Goal: Transaction & Acquisition: Purchase product/service

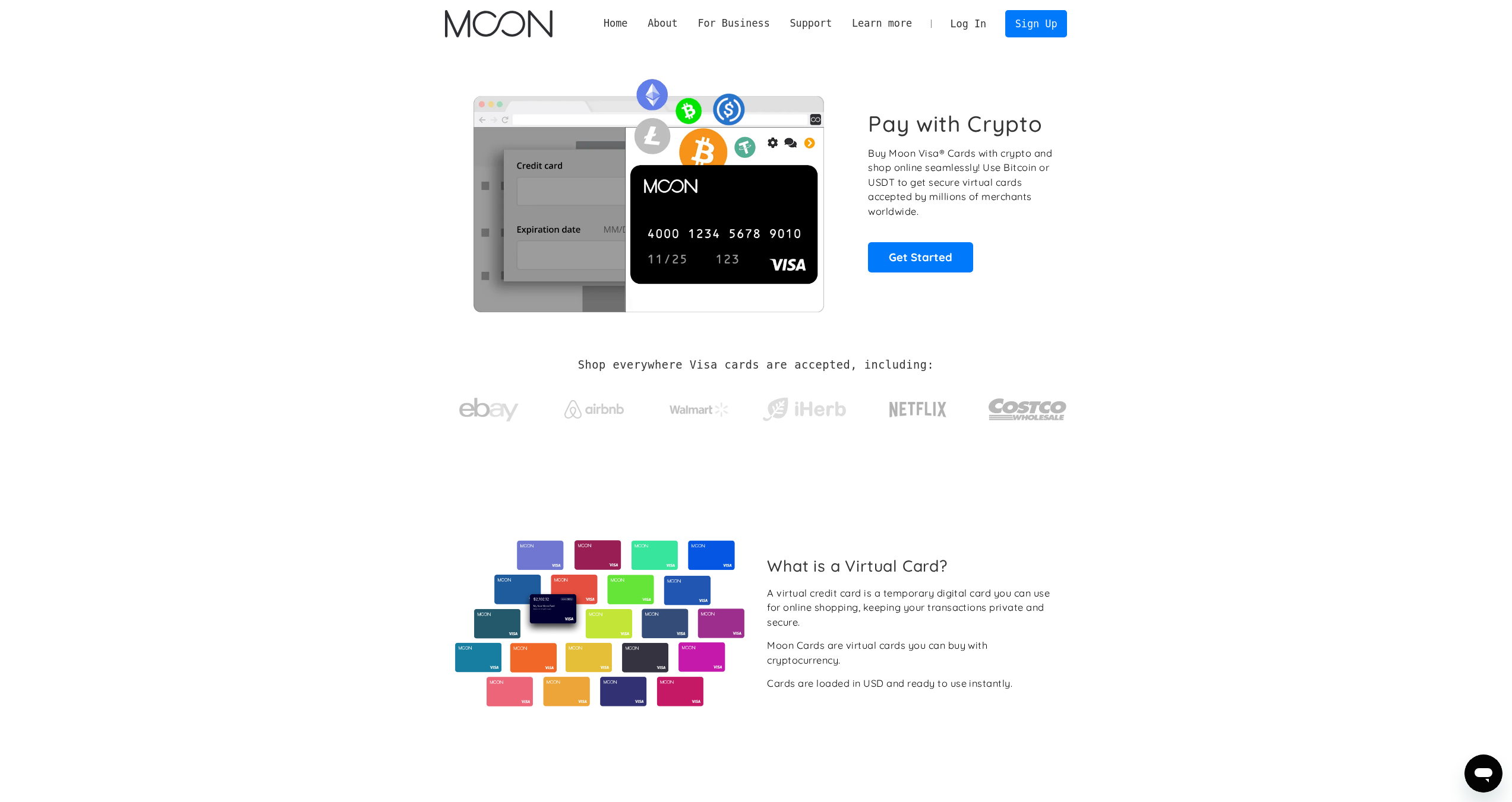
click at [945, 168] on p "Buy Moon Visa® Cards with crypto and shop online seamlessly! Use Bitcoin or USD…" at bounding box center [961, 182] width 186 height 73
click at [971, 128] on h1 "Pay with Crypto" at bounding box center [955, 123] width 174 height 27
click at [971, 127] on h1 "Pay with Crypto" at bounding box center [955, 123] width 174 height 27
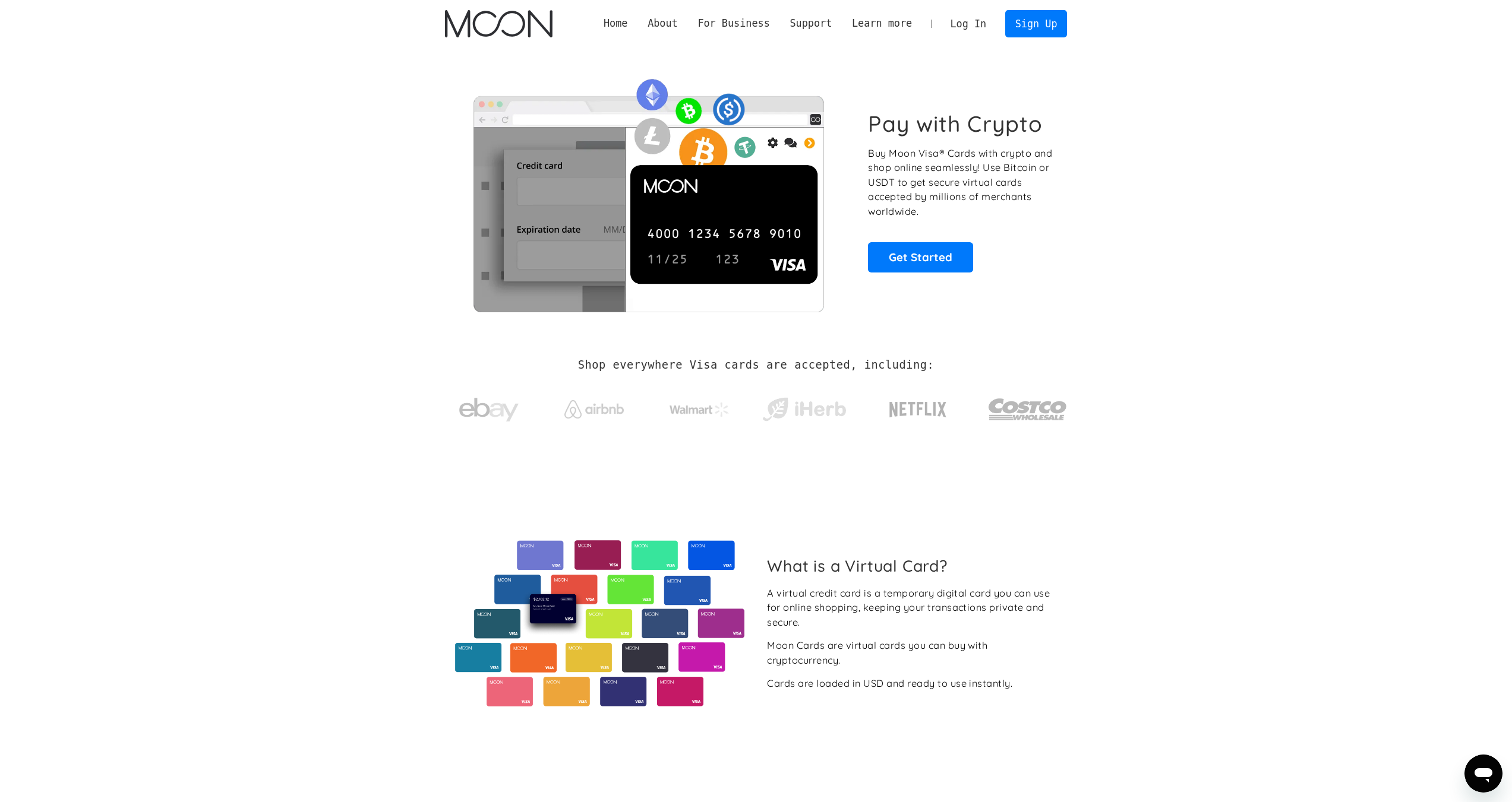
click at [956, 178] on p "Buy Moon Visa® Cards with crypto and shop online seamlessly! Use Bitcoin or USD…" at bounding box center [961, 182] width 186 height 73
click at [956, 176] on p "Buy Moon Visa® Cards with crypto and shop online seamlessly! Use Bitcoin or USD…" at bounding box center [961, 182] width 186 height 73
click at [948, 118] on h1 "Pay with Crypto" at bounding box center [955, 123] width 174 height 27
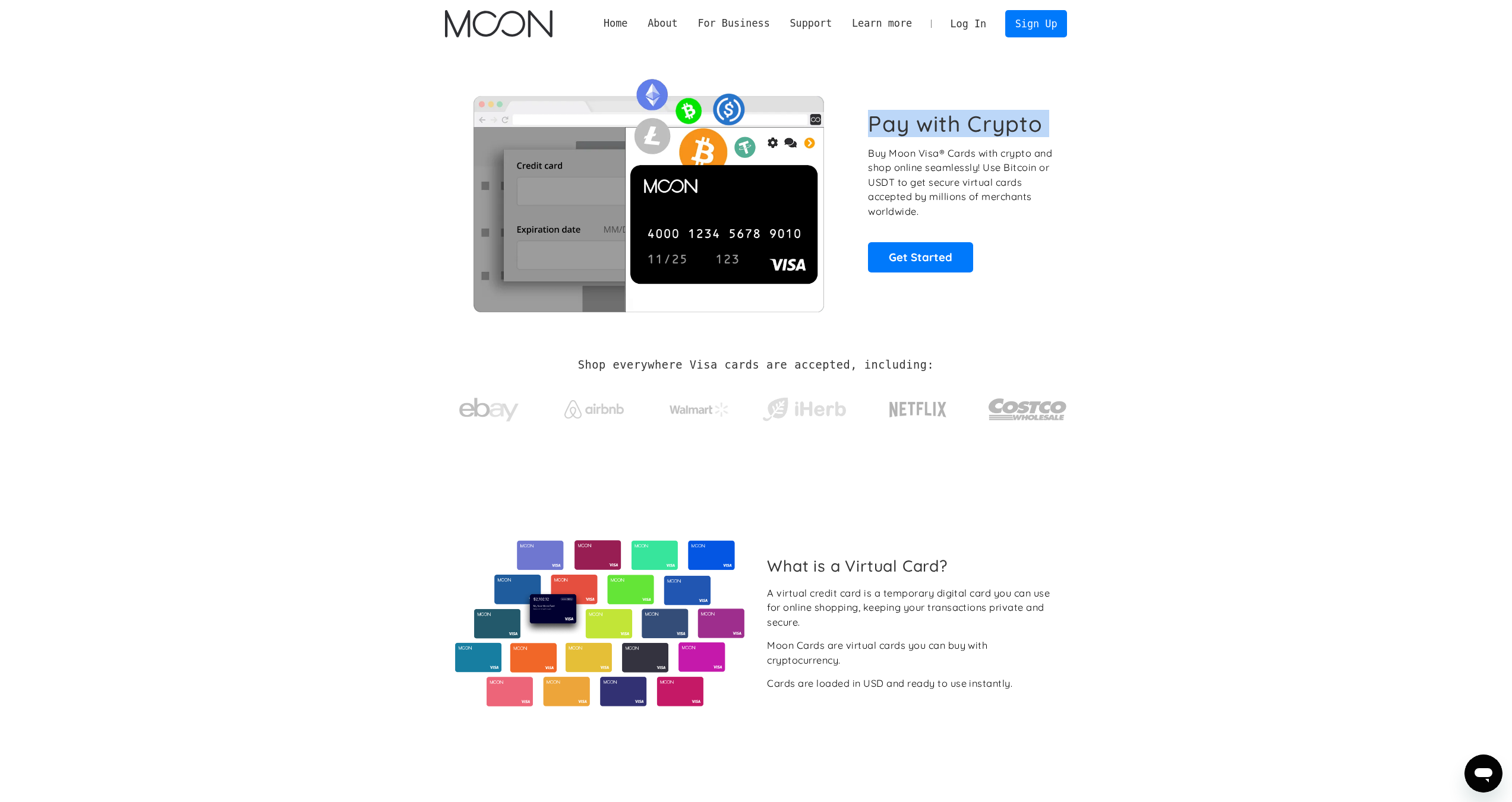
click at [948, 118] on h1 "Pay with Crypto" at bounding box center [955, 123] width 174 height 27
click at [1014, 263] on div "Pay with Crypto Buy Moon Visa® Cards with crypto and shop online seamlessly! Us…" at bounding box center [961, 191] width 186 height 161
click at [945, 171] on p "Buy Moon Visa® Cards with crypto and shop online seamlessly! Use Bitcoin or USD…" at bounding box center [961, 182] width 186 height 73
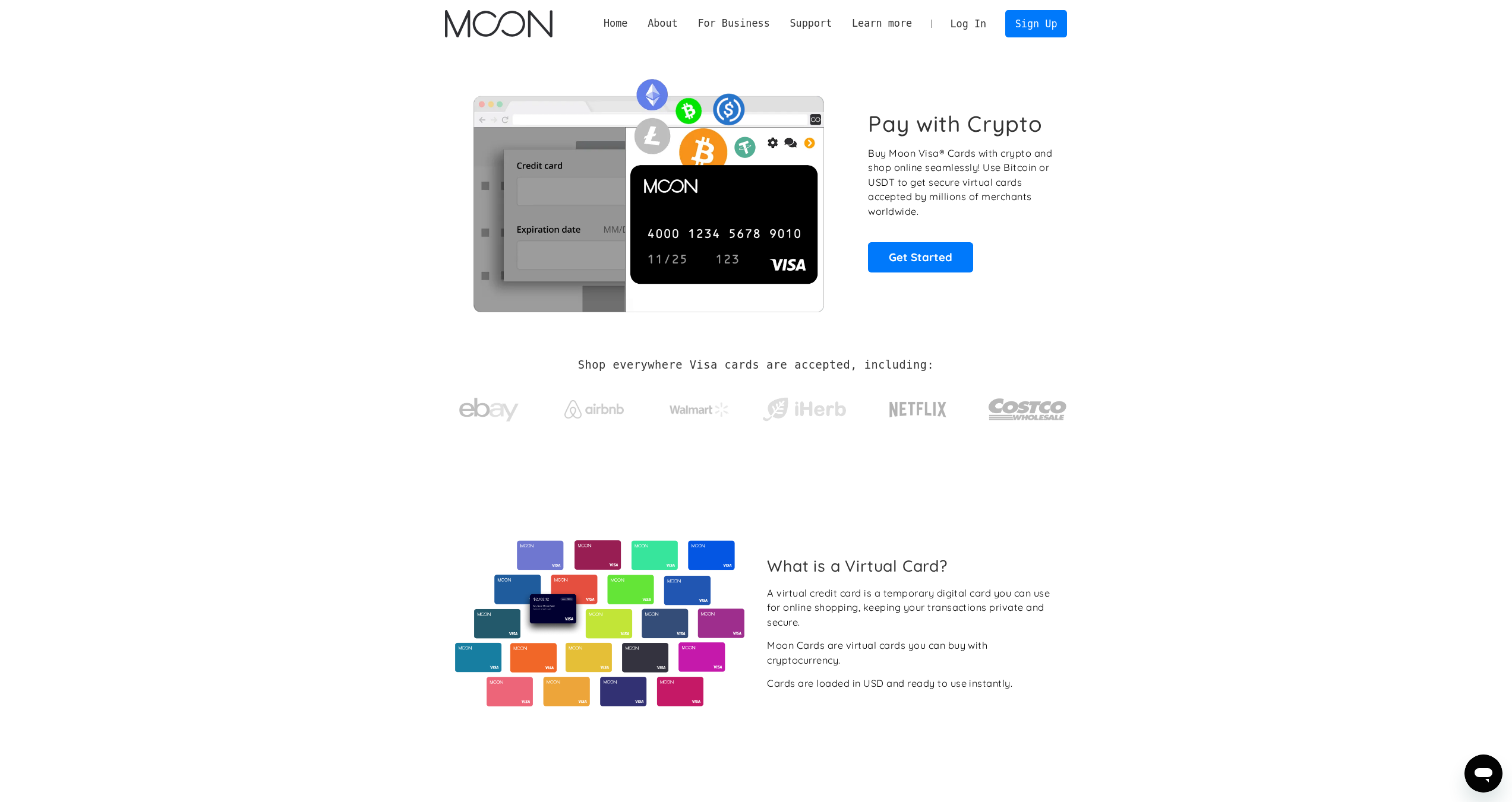
click at [945, 173] on p "Buy Moon Visa® Cards with crypto and shop online seamlessly! Use Bitcoin or USD…" at bounding box center [961, 182] width 186 height 73
click at [954, 122] on h1 "Pay with Crypto" at bounding box center [955, 123] width 174 height 27
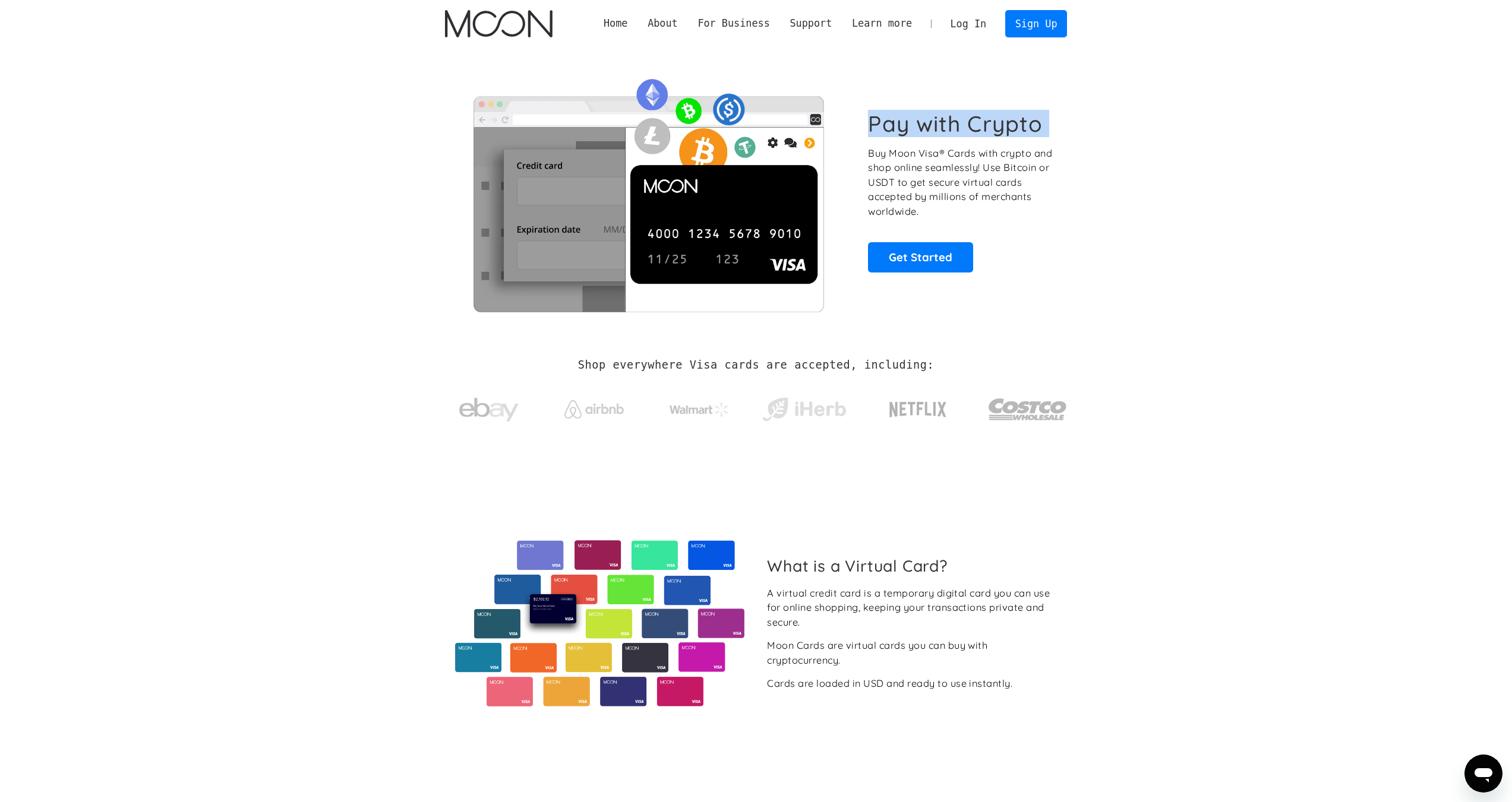
click at [954, 122] on h1 "Pay with Crypto" at bounding box center [955, 123] width 174 height 27
click at [1115, 298] on section "Pay with Crypto Buy Moon Visa® Cards with crypto and shop online seamlessly! Us…" at bounding box center [756, 191] width 1512 height 288
click at [1062, 256] on div "Pay with Crypto Buy Moon Visa® Cards with crypto and shop online seamlessly! Us…" at bounding box center [756, 191] width 622 height 241
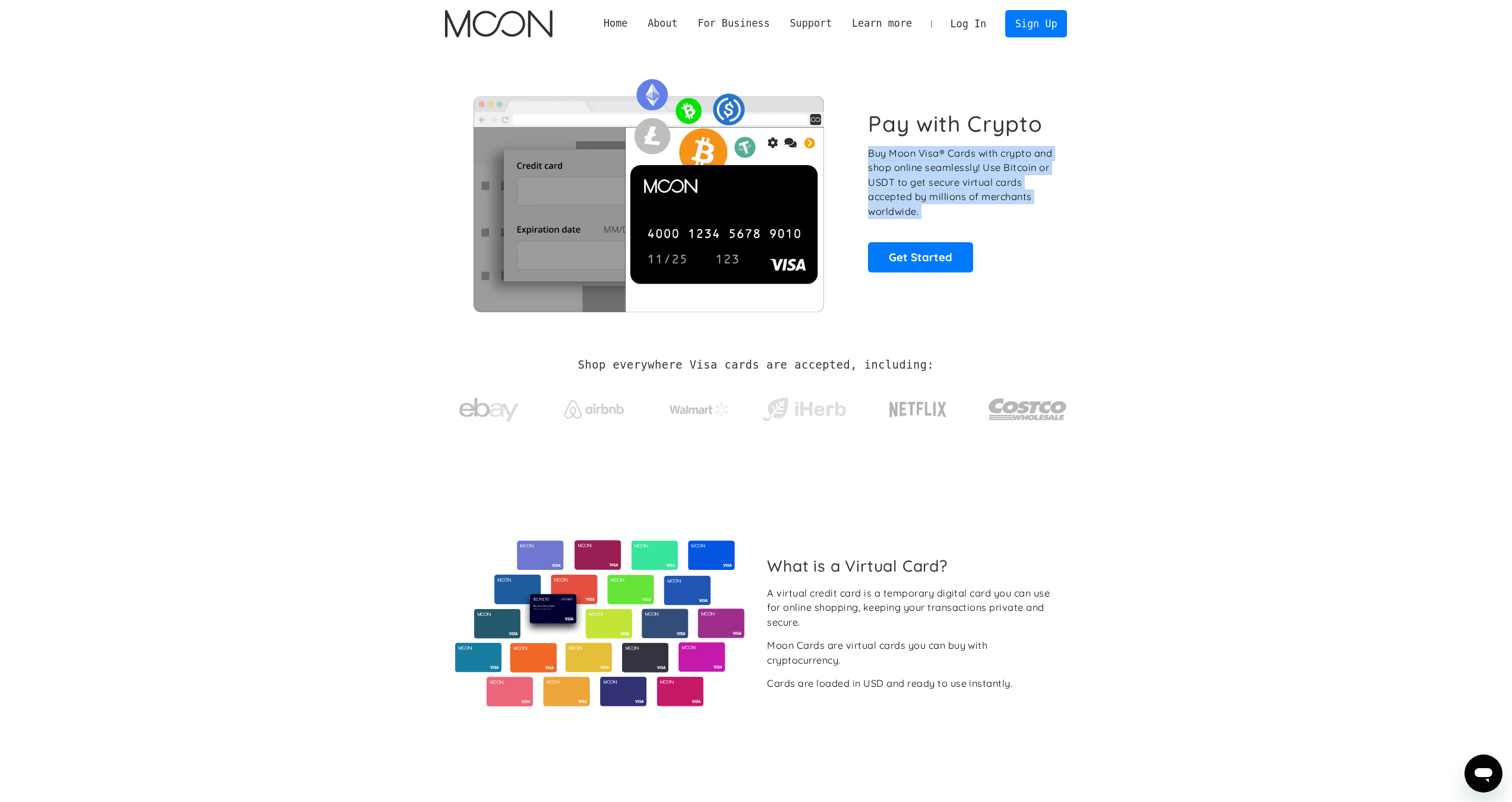
click at [1062, 256] on div "Pay with Crypto Buy Moon Visa® Cards with crypto and shop online seamlessly! Us…" at bounding box center [756, 191] width 622 height 241
click at [1015, 265] on div "Pay with Crypto Buy Moon Visa® Cards with crypto and shop online seamlessly! Us…" at bounding box center [961, 191] width 186 height 161
click at [927, 204] on p "Buy Moon Visa® Cards with crypto and shop online seamlessly! Use Bitcoin or USD…" at bounding box center [961, 182] width 186 height 73
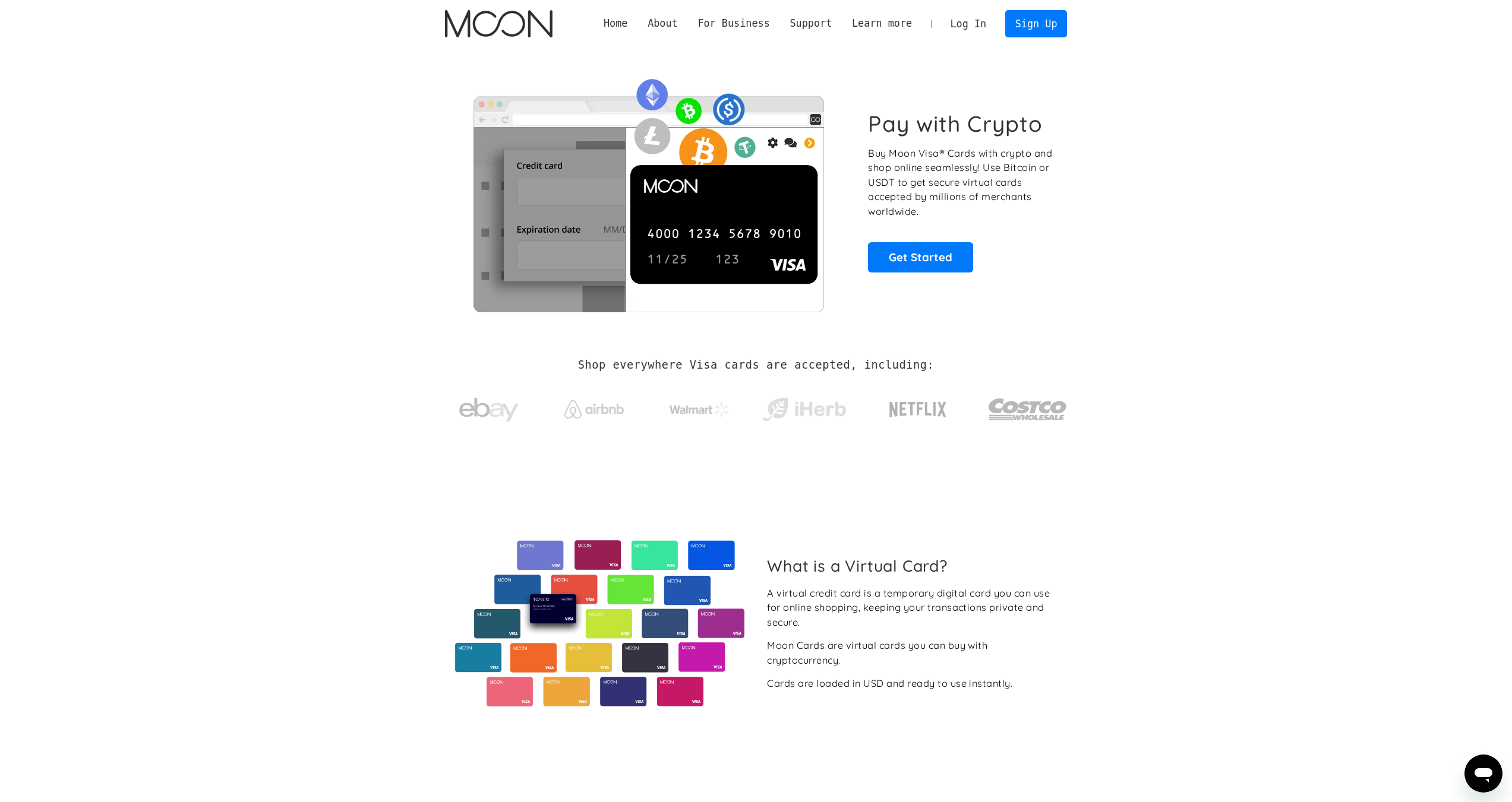
click at [945, 181] on p "Buy Moon Visa® Cards with crypto and shop online seamlessly! Use Bitcoin or USD…" at bounding box center [961, 182] width 186 height 73
click at [944, 187] on p "Buy Moon Visa® Cards with crypto and shop online seamlessly! Use Bitcoin or USD…" at bounding box center [961, 182] width 186 height 73
click at [904, 531] on div "What is a Virtual Card? A virtual credit card is a temporary digital card you c…" at bounding box center [756, 624] width 622 height 325
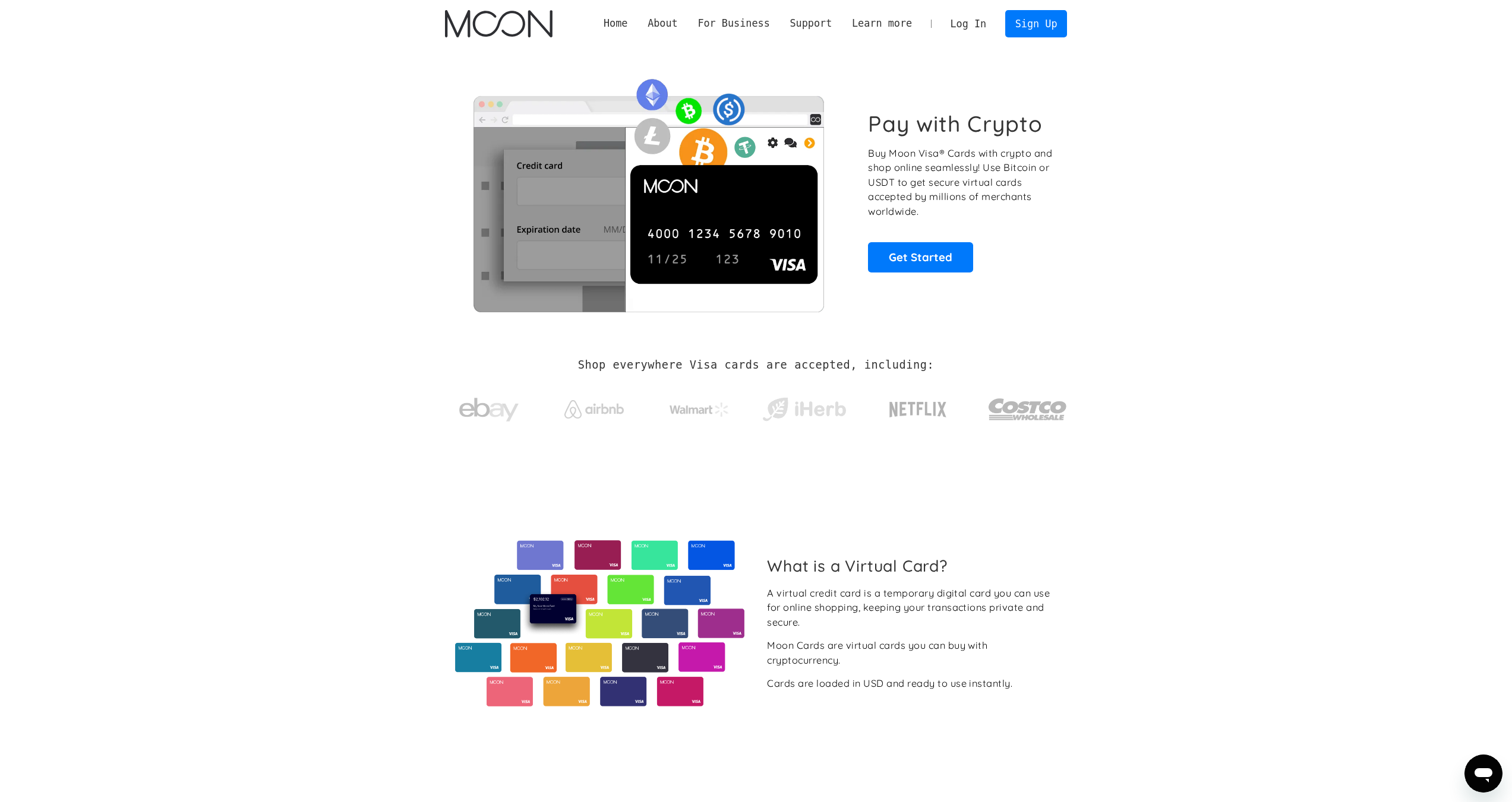
click at [904, 528] on div "What is a Virtual Card? A virtual credit card is a temporary digital card you c…" at bounding box center [756, 624] width 622 height 325
click at [916, 494] on div "What is a Virtual Card? A virtual credit card is a temporary digital card you c…" at bounding box center [756, 624] width 622 height 325
click at [901, 259] on link "Get Started" at bounding box center [920, 257] width 105 height 30
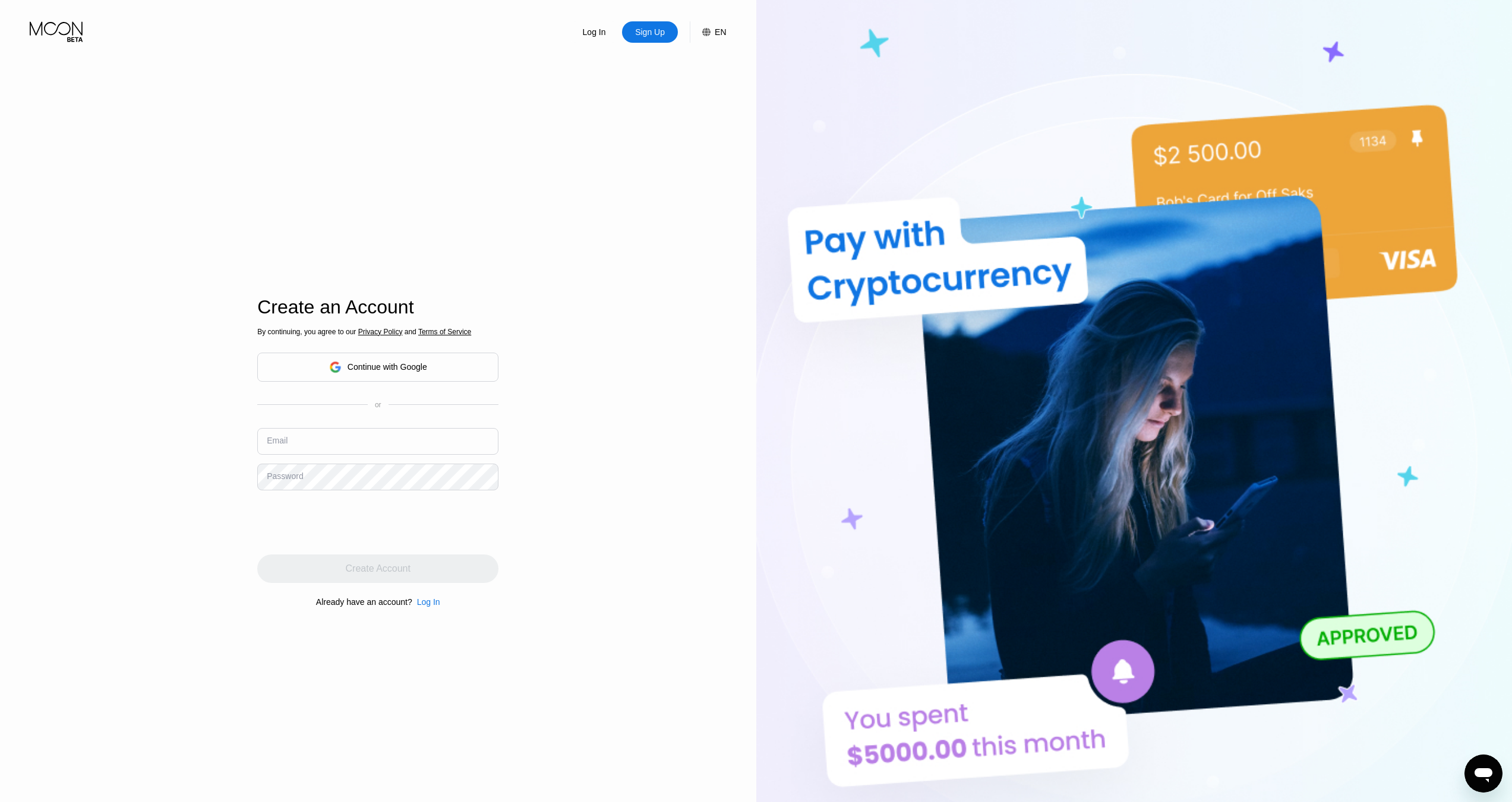
click at [351, 367] on div "Continue with Google" at bounding box center [388, 367] width 80 height 9
click at [351, 369] on div "Continue with Google" at bounding box center [388, 367] width 80 height 9
click at [428, 438] on input "text" at bounding box center [378, 441] width 241 height 27
click at [288, 446] on input "apisdfwsf@mailinator.com" at bounding box center [378, 441] width 241 height 27
click at [270, 450] on input "[EMAIL_ADDRESS][DOMAIN_NAME]" at bounding box center [378, 441] width 241 height 27
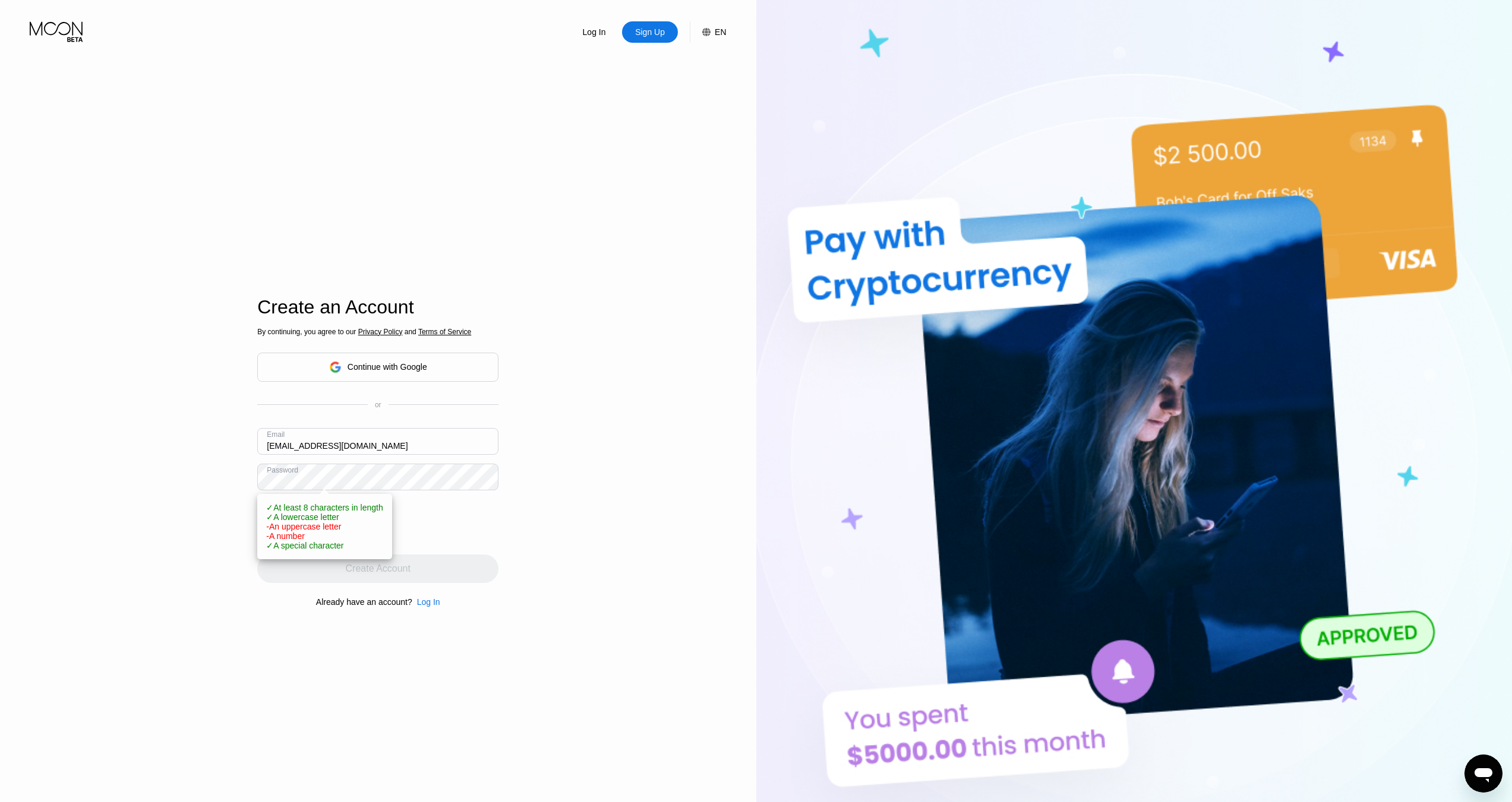
type input "Apisds4fwsf@mailinator.com"
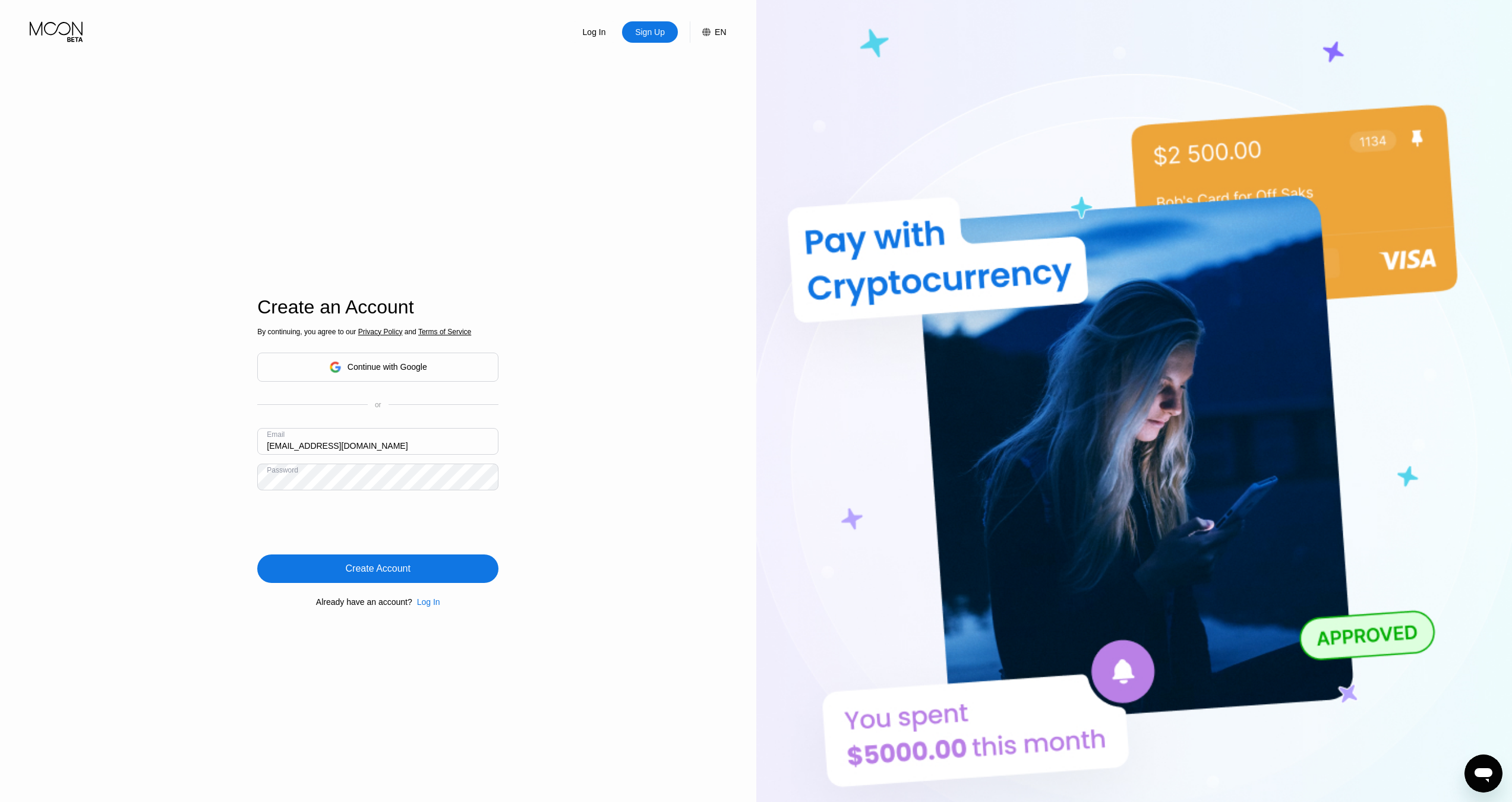
click at [397, 575] on div "Create Account" at bounding box center [378, 568] width 65 height 12
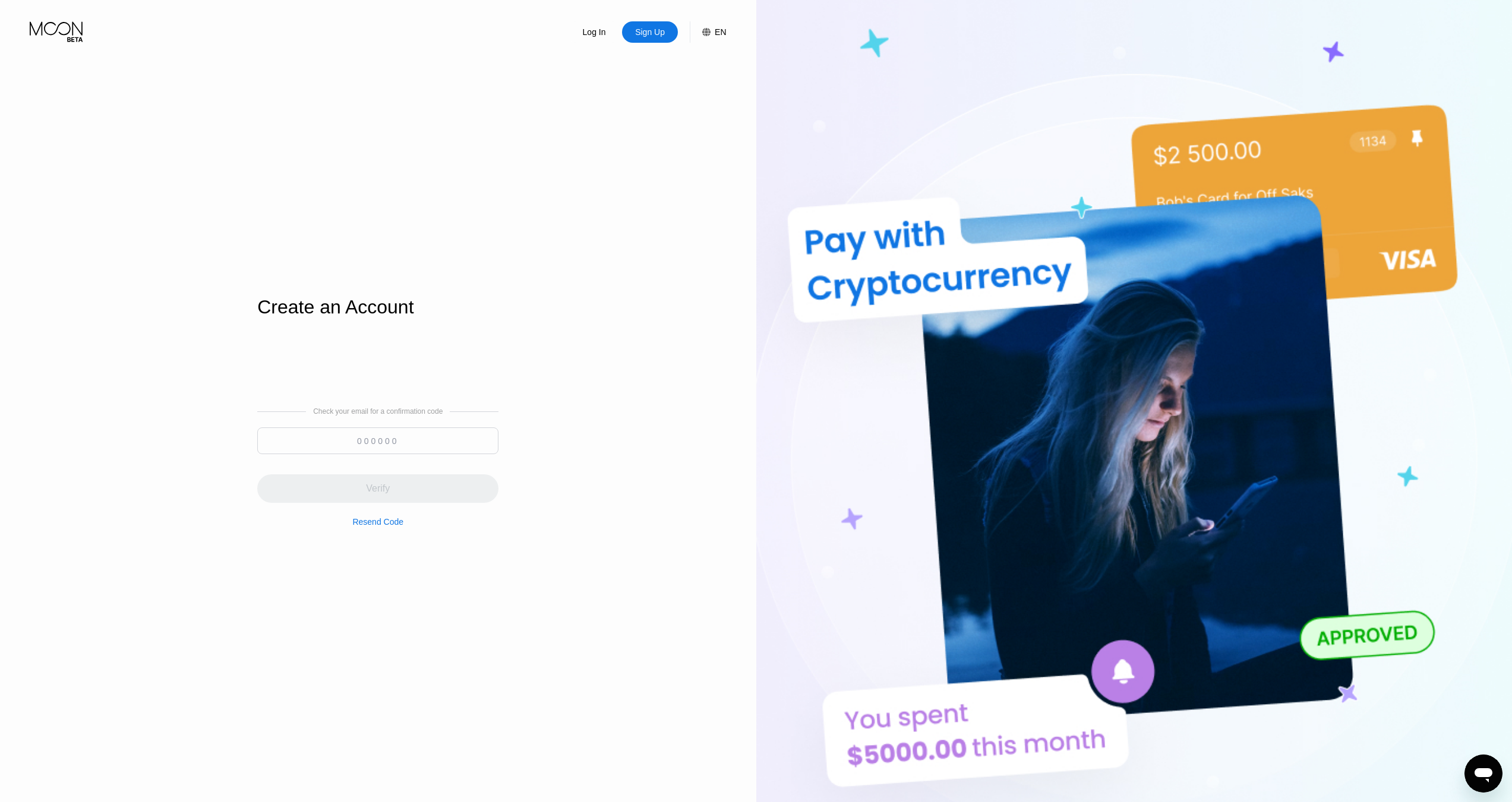
click at [367, 432] on input at bounding box center [378, 441] width 241 height 27
type input "466747"
click at [378, 499] on div "Verify" at bounding box center [378, 488] width 241 height 28
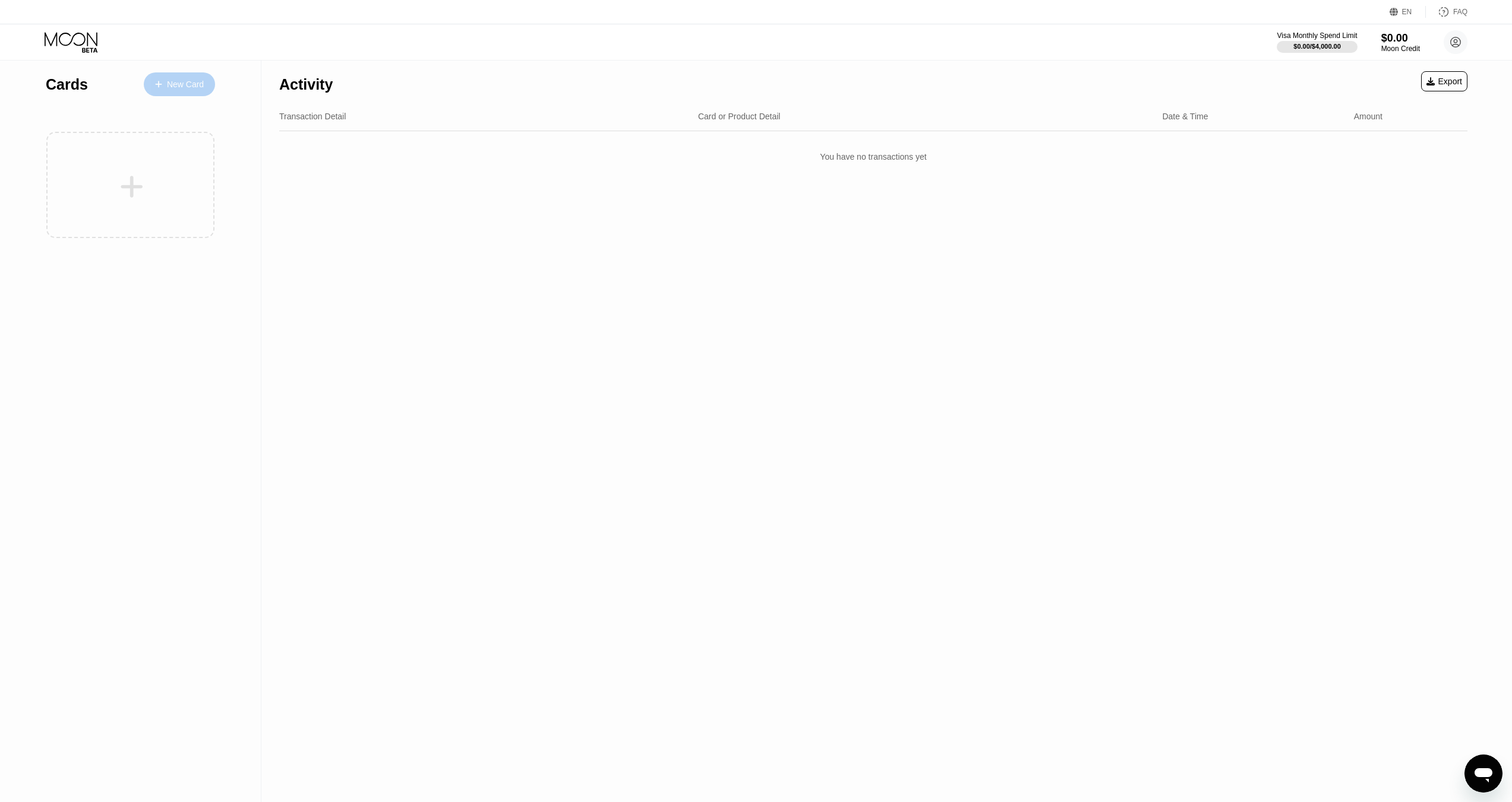
click at [168, 86] on div "New Card" at bounding box center [185, 85] width 37 height 10
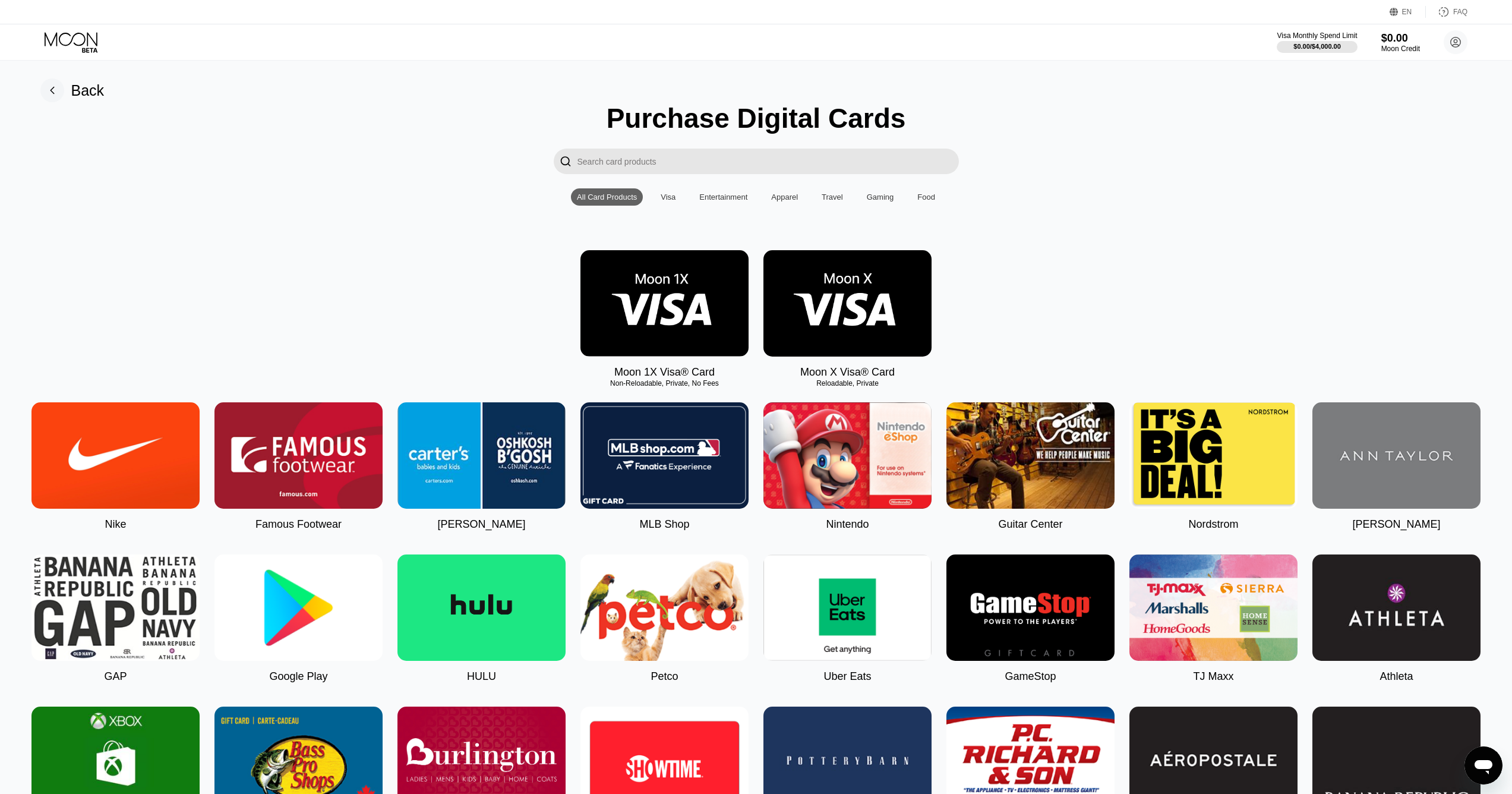
click at [862, 292] on img at bounding box center [847, 303] width 168 height 106
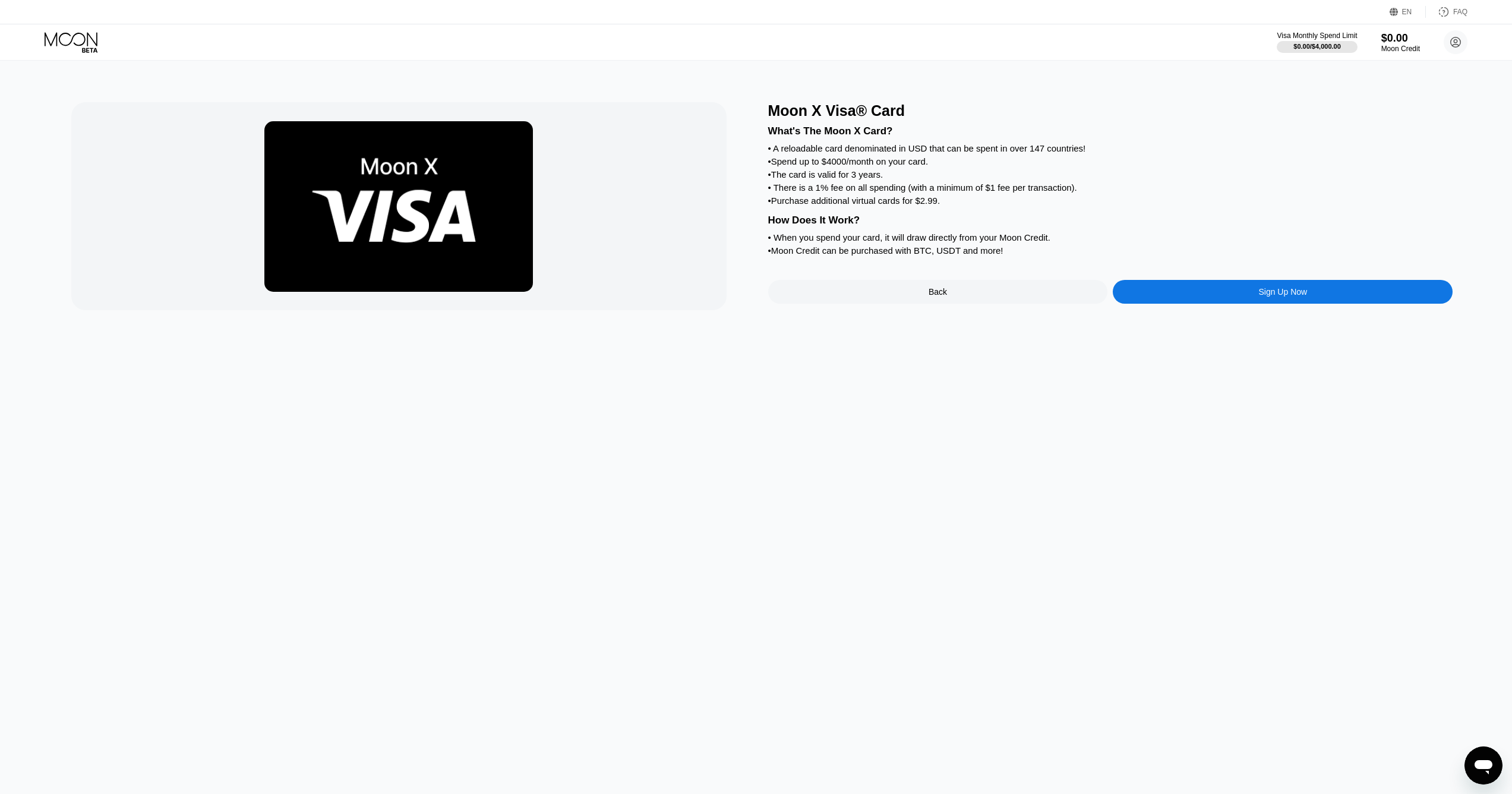
click at [1217, 303] on div "Sign Up Now" at bounding box center [1283, 291] width 340 height 24
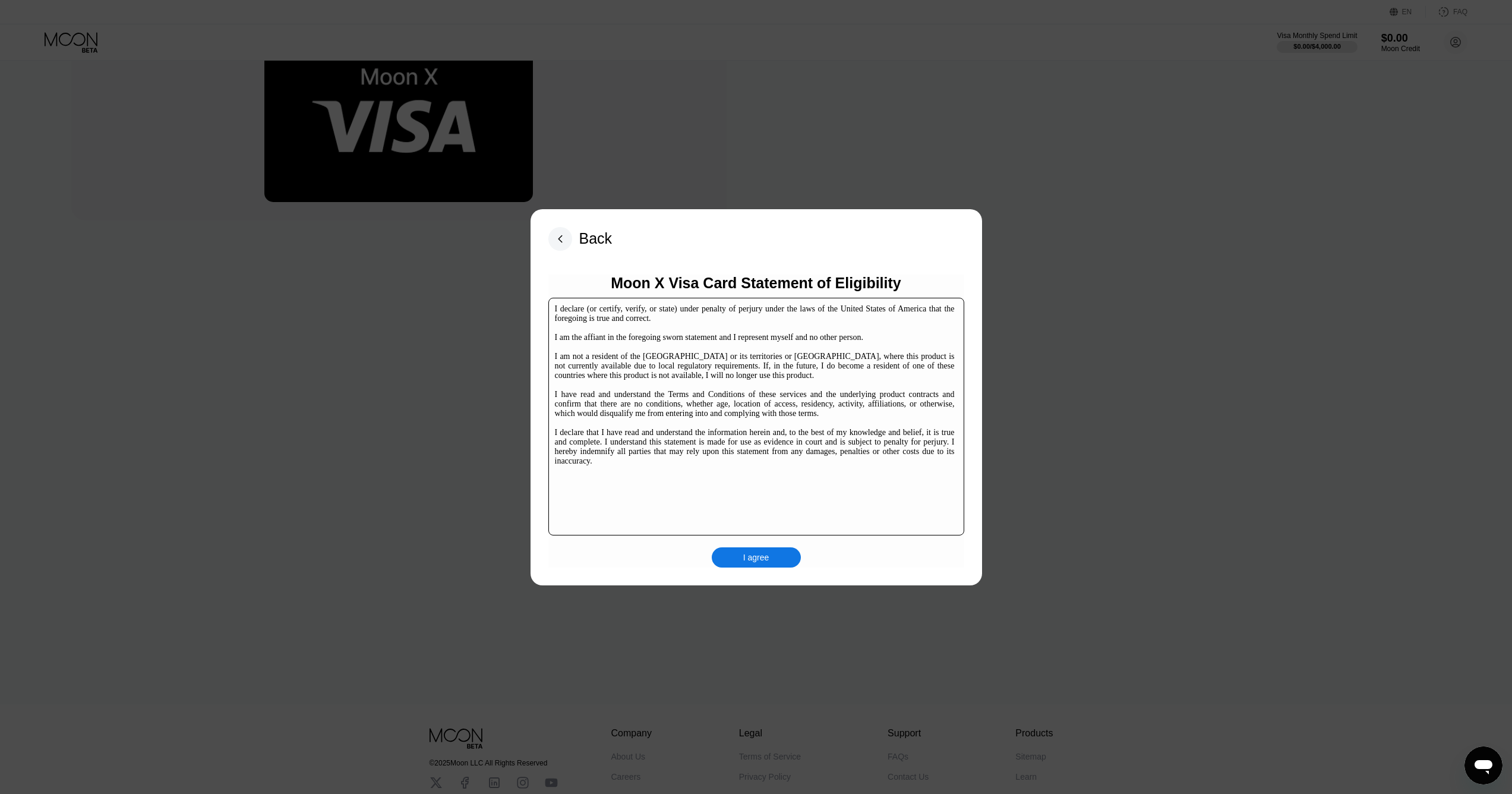
scroll to position [119, 0]
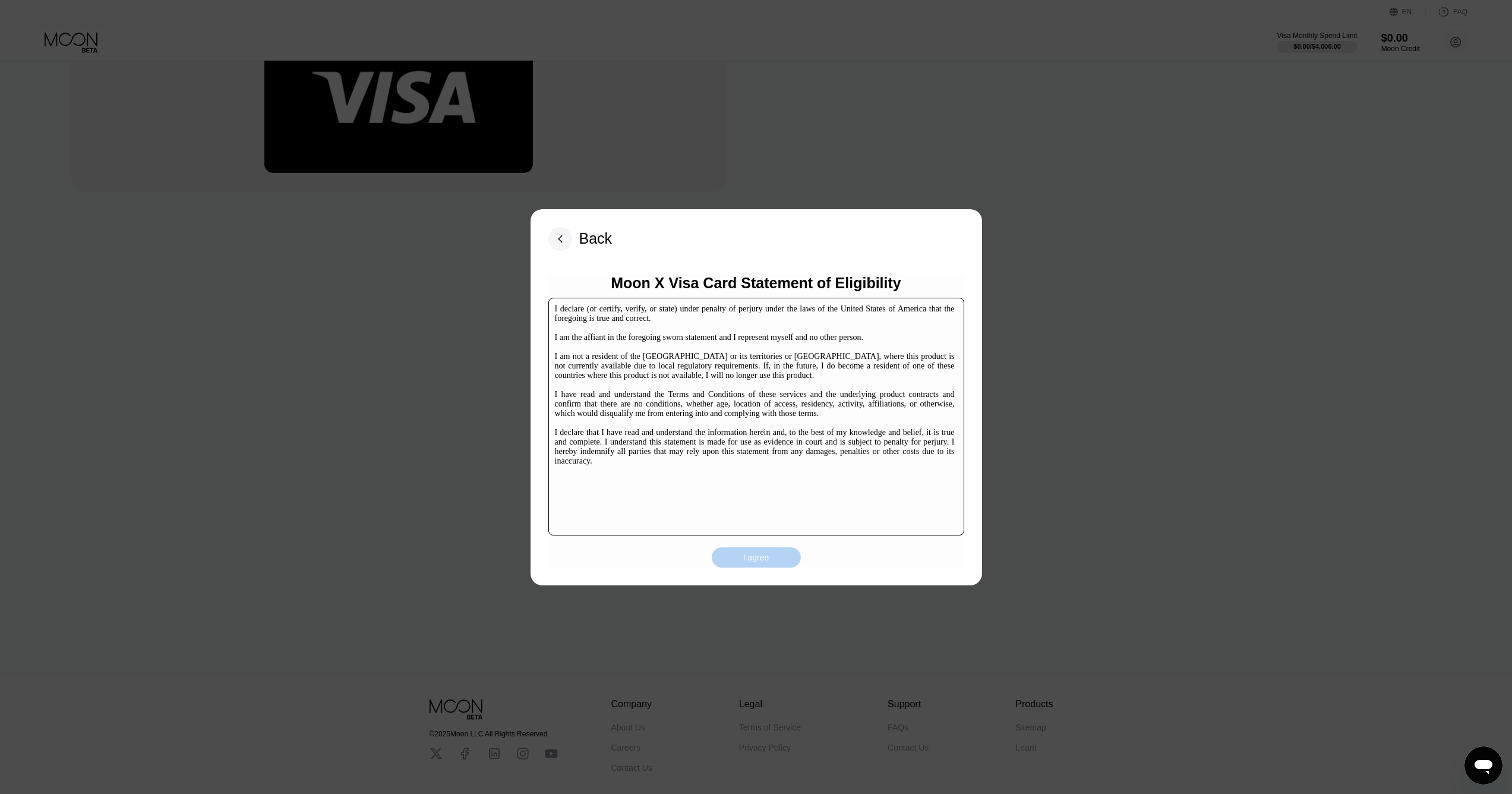
click at [759, 556] on div "I agree" at bounding box center [756, 557] width 26 height 11
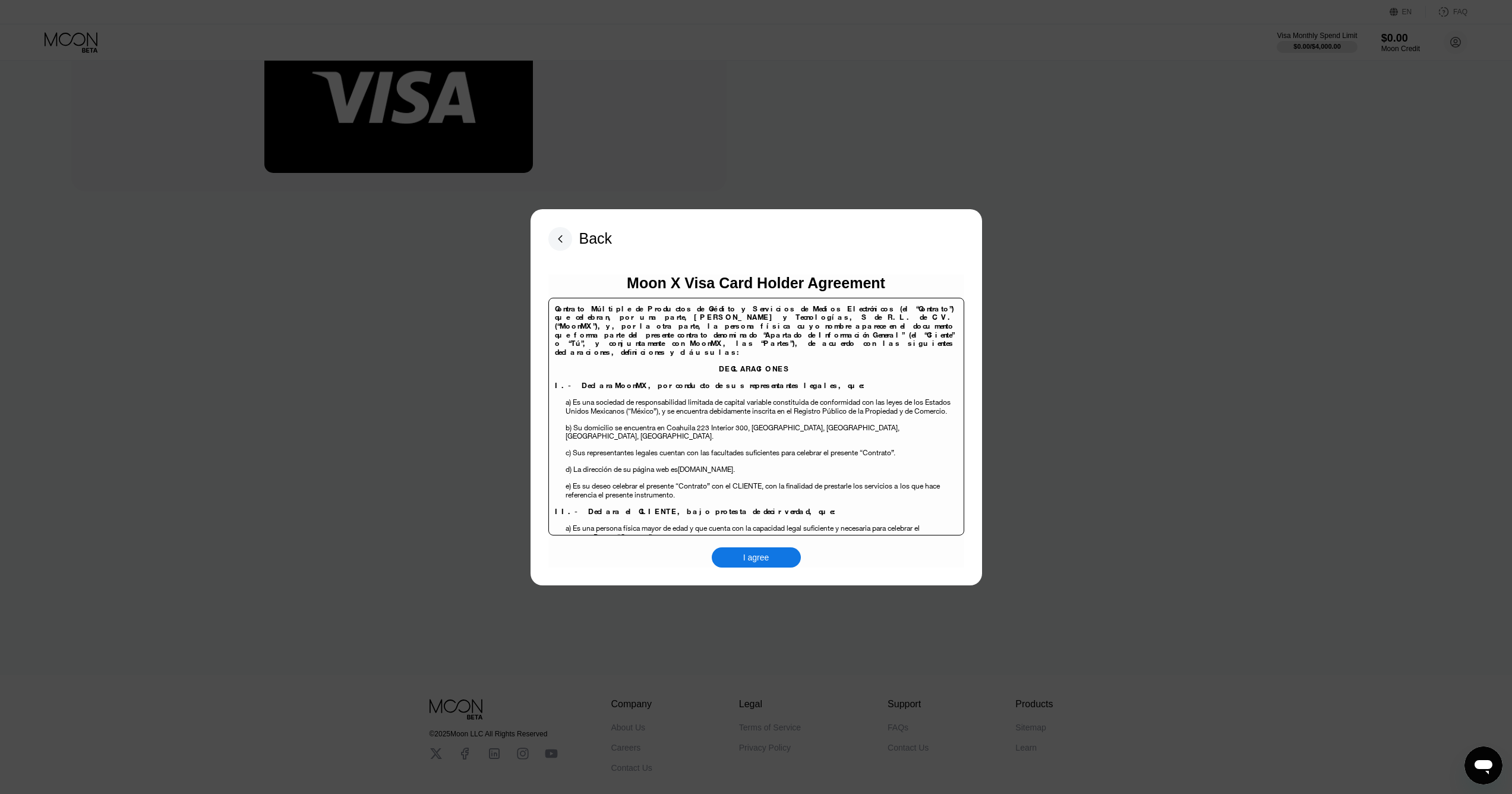
click at [746, 556] on div "I agree" at bounding box center [756, 557] width 26 height 11
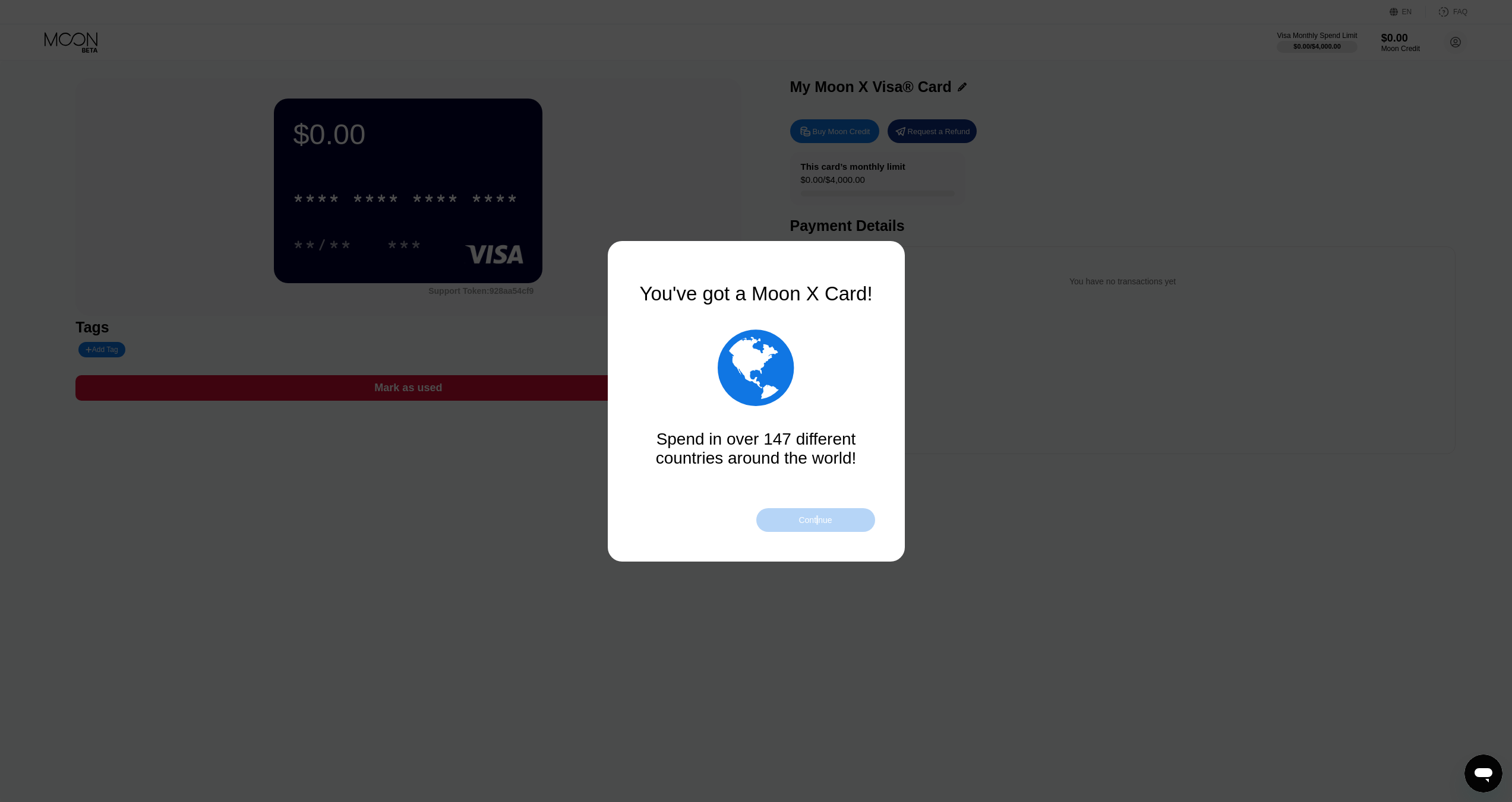
click at [818, 520] on div "Continue" at bounding box center [815, 520] width 33 height 9
click at [824, 515] on div "Continue" at bounding box center [815, 520] width 33 height 9
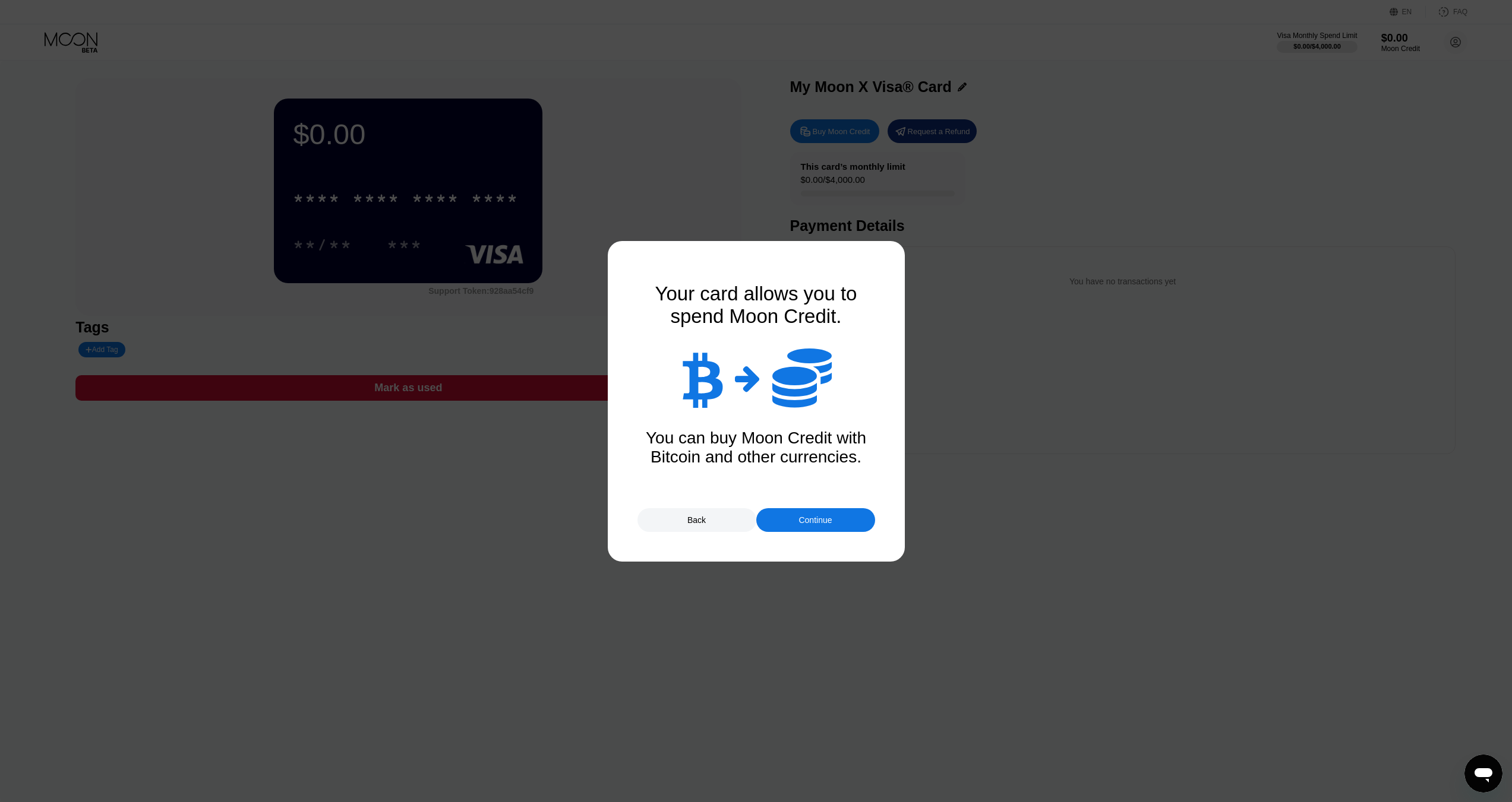
click at [824, 526] on div "Continue" at bounding box center [816, 520] width 119 height 24
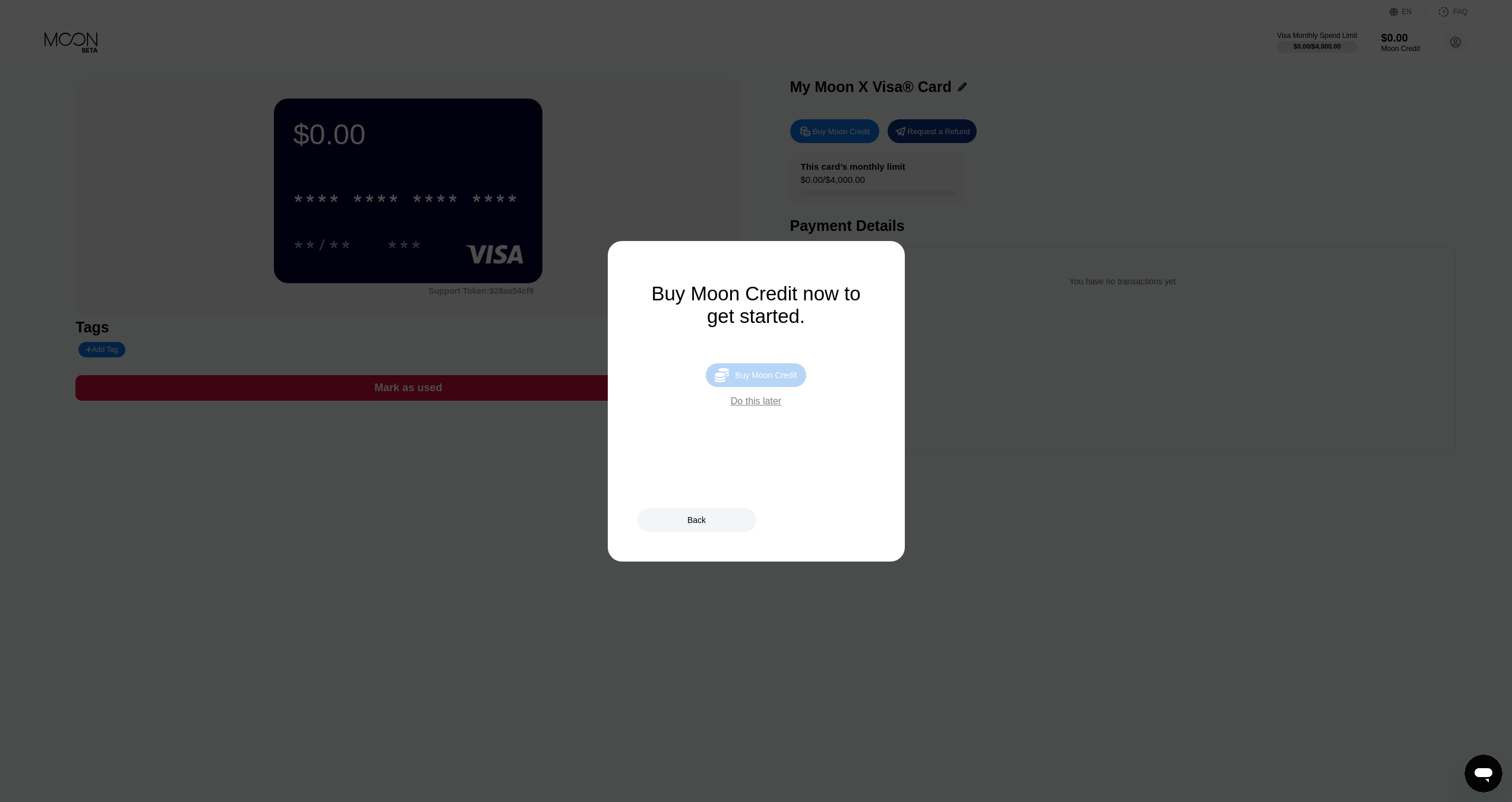
click at [764, 380] on div "Buy Moon Credit" at bounding box center [765, 375] width 62 height 9
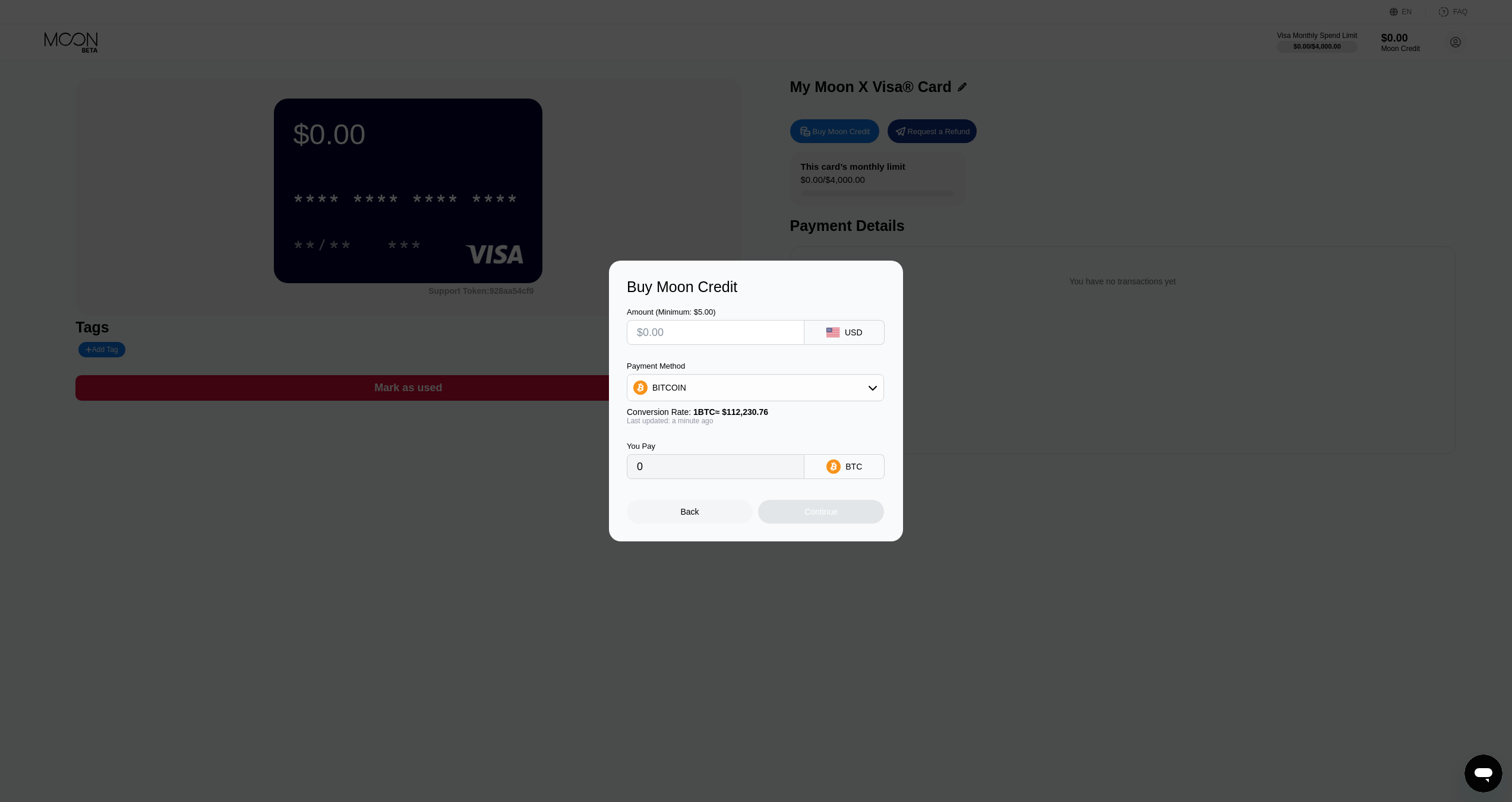
click at [741, 328] on input "text" at bounding box center [715, 332] width 158 height 24
type input "$5"
type input "0.00004456"
type input "$50"
type input "0.00044552"
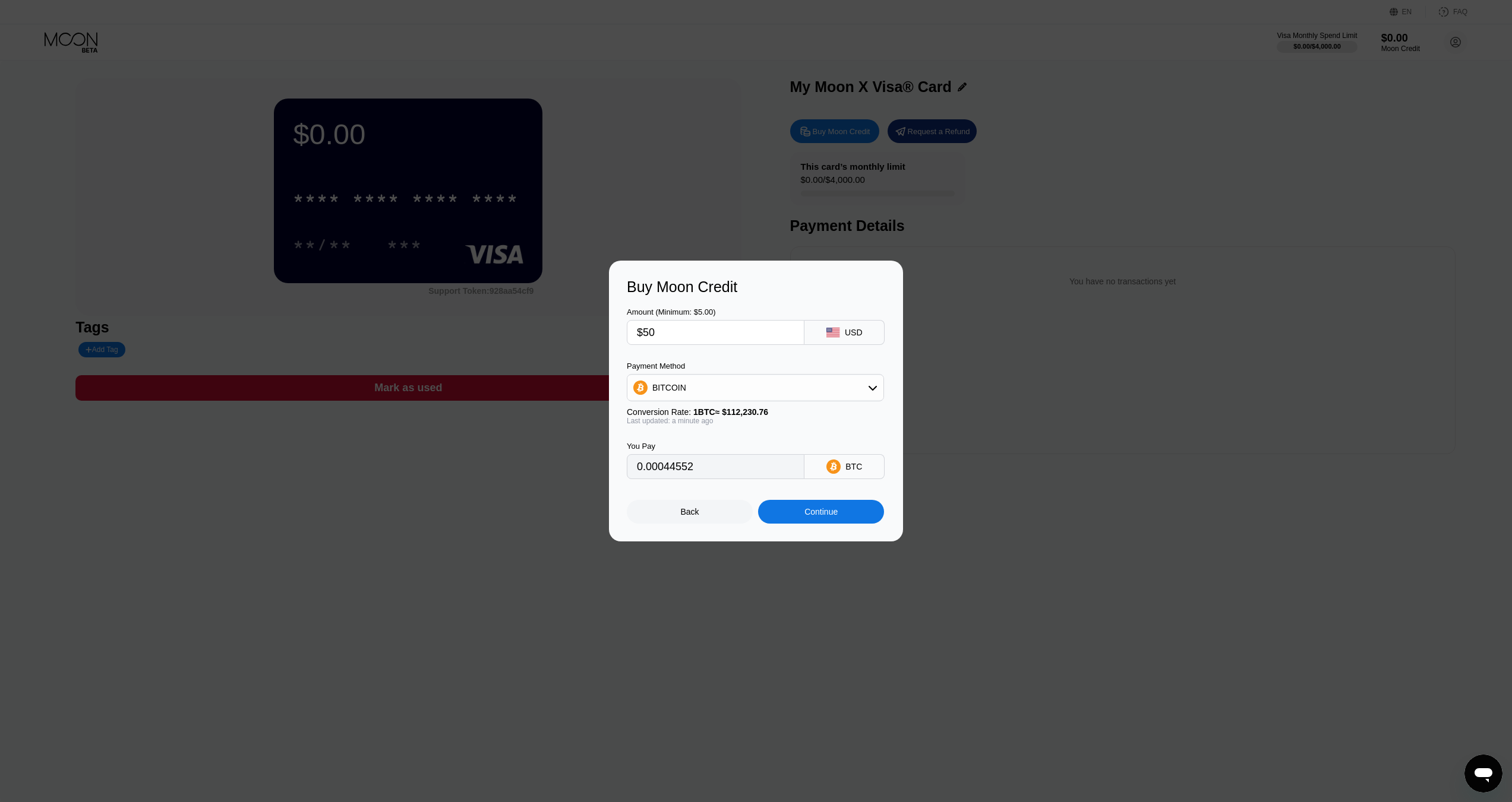
type input "$50"
click at [804, 394] on div "BITCOIN" at bounding box center [755, 388] width 256 height 24
click at [821, 517] on div "Continue" at bounding box center [821, 512] width 33 height 9
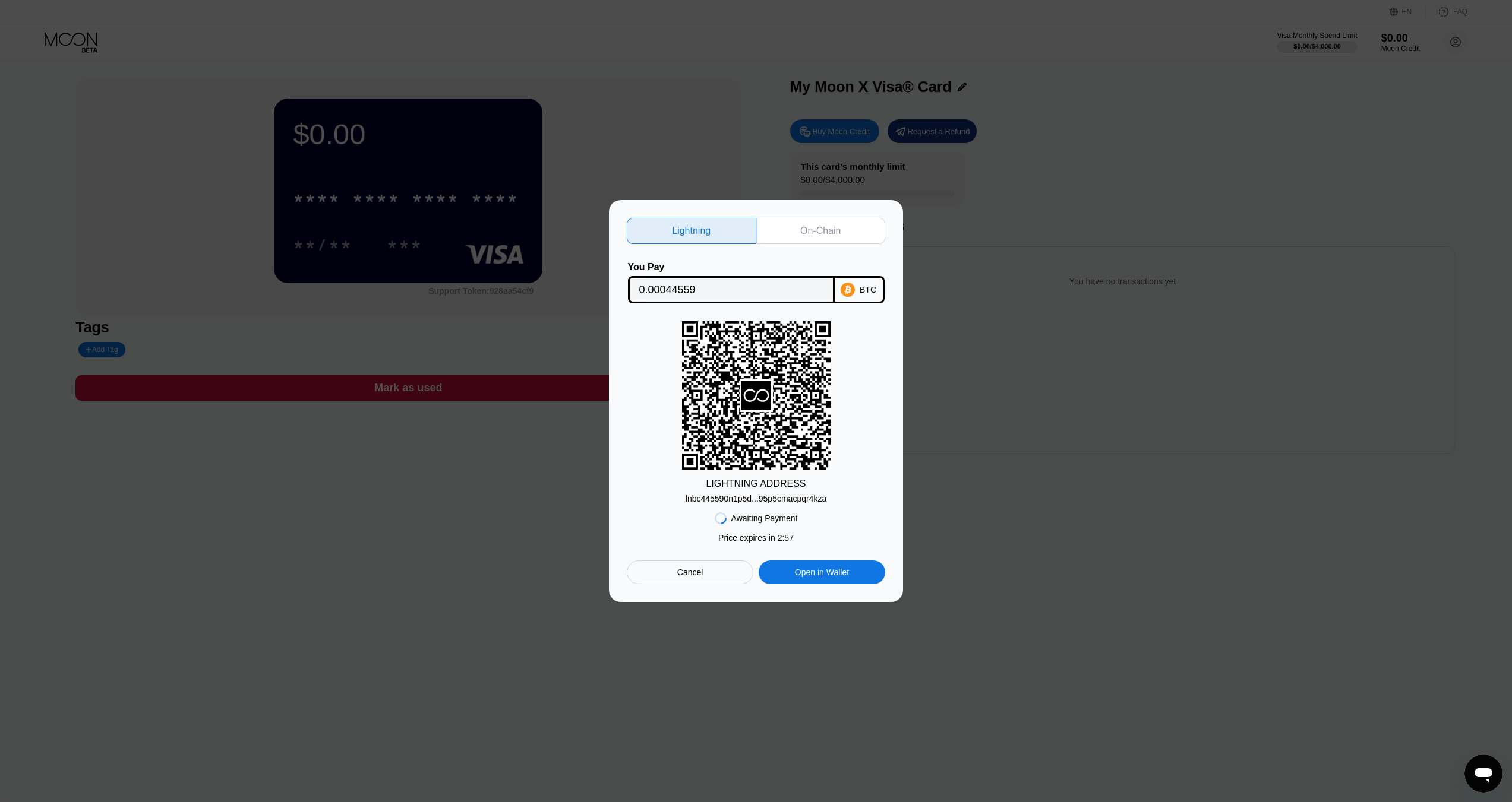
click at [814, 234] on div "On-Chain" at bounding box center [821, 231] width 129 height 26
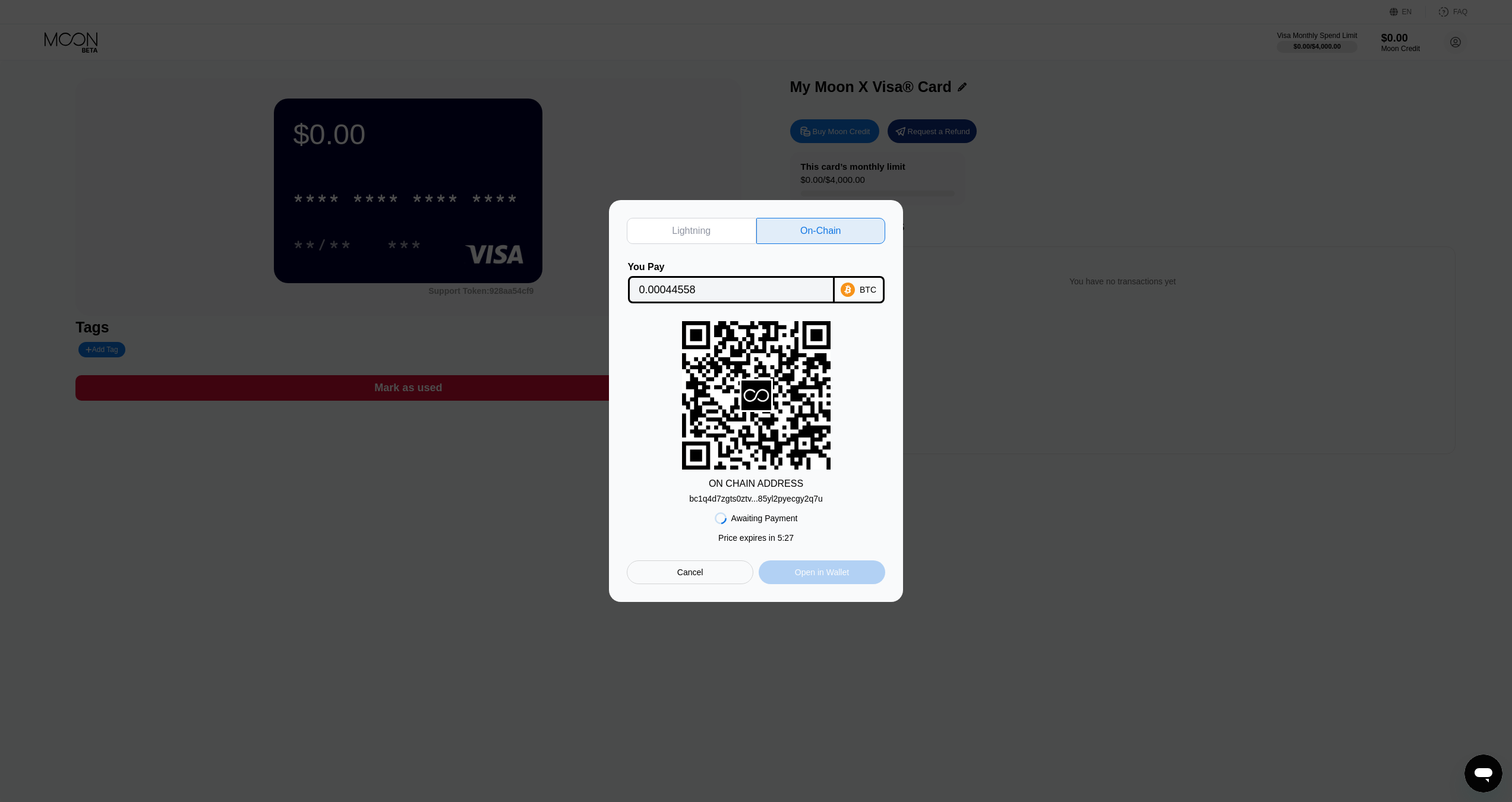
click at [834, 584] on div "Open in Wallet" at bounding box center [822, 572] width 126 height 24
drag, startPoint x: 805, startPoint y: 575, endPoint x: 821, endPoint y: 585, distance: 18.9
click at [821, 584] on div "Open in Wallet" at bounding box center [822, 572] width 126 height 24
click at [1043, 277] on div "Lightning On-Chain You Pay 0.00044558 BTC ON CHAIN ADDRESS bc1q4d7zgts0ztv...85…" at bounding box center [756, 401] width 1512 height 402
click at [687, 570] on div "Cancel" at bounding box center [690, 572] width 26 height 11
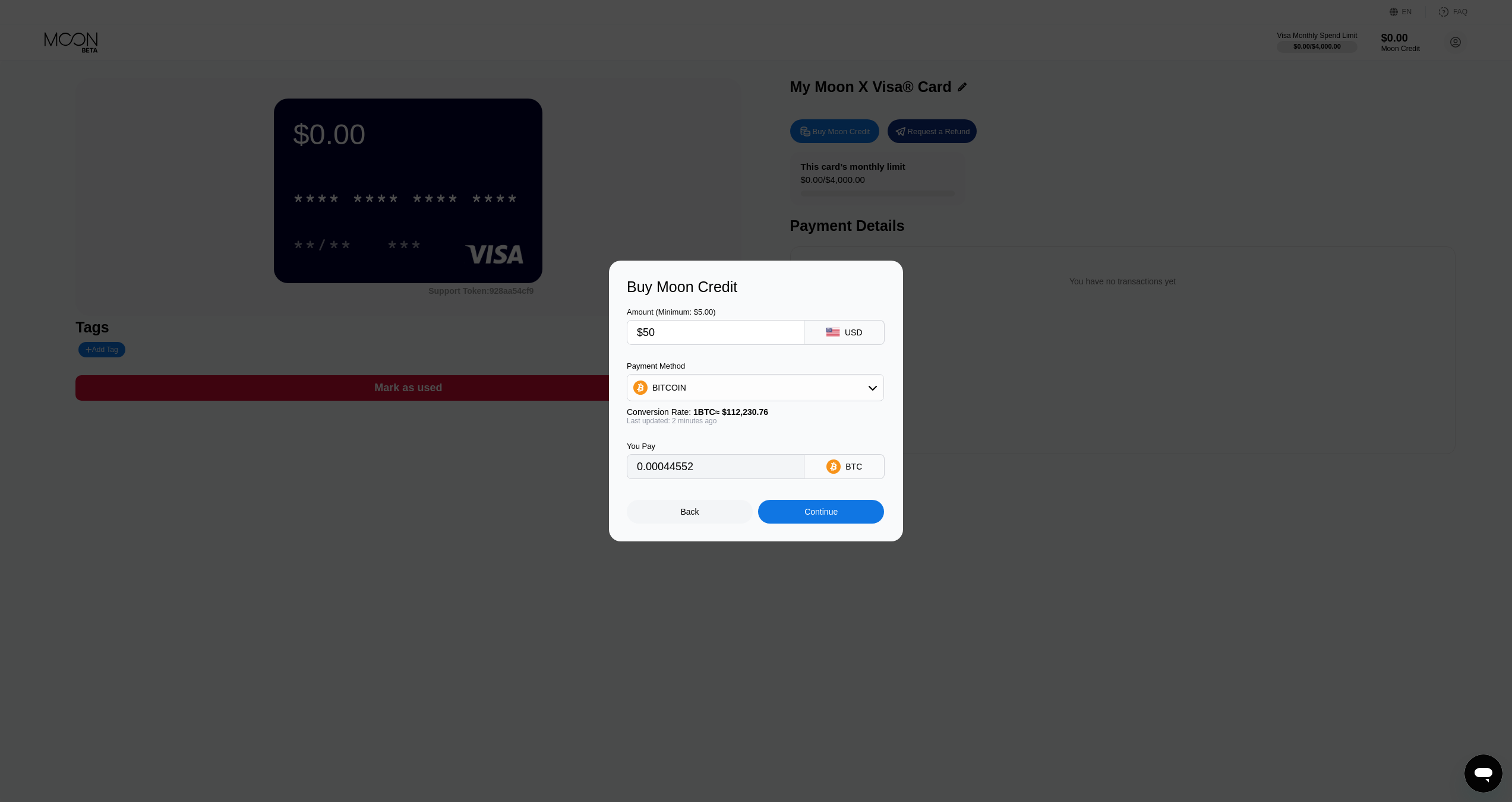
click at [707, 510] on div "Back" at bounding box center [689, 512] width 126 height 24
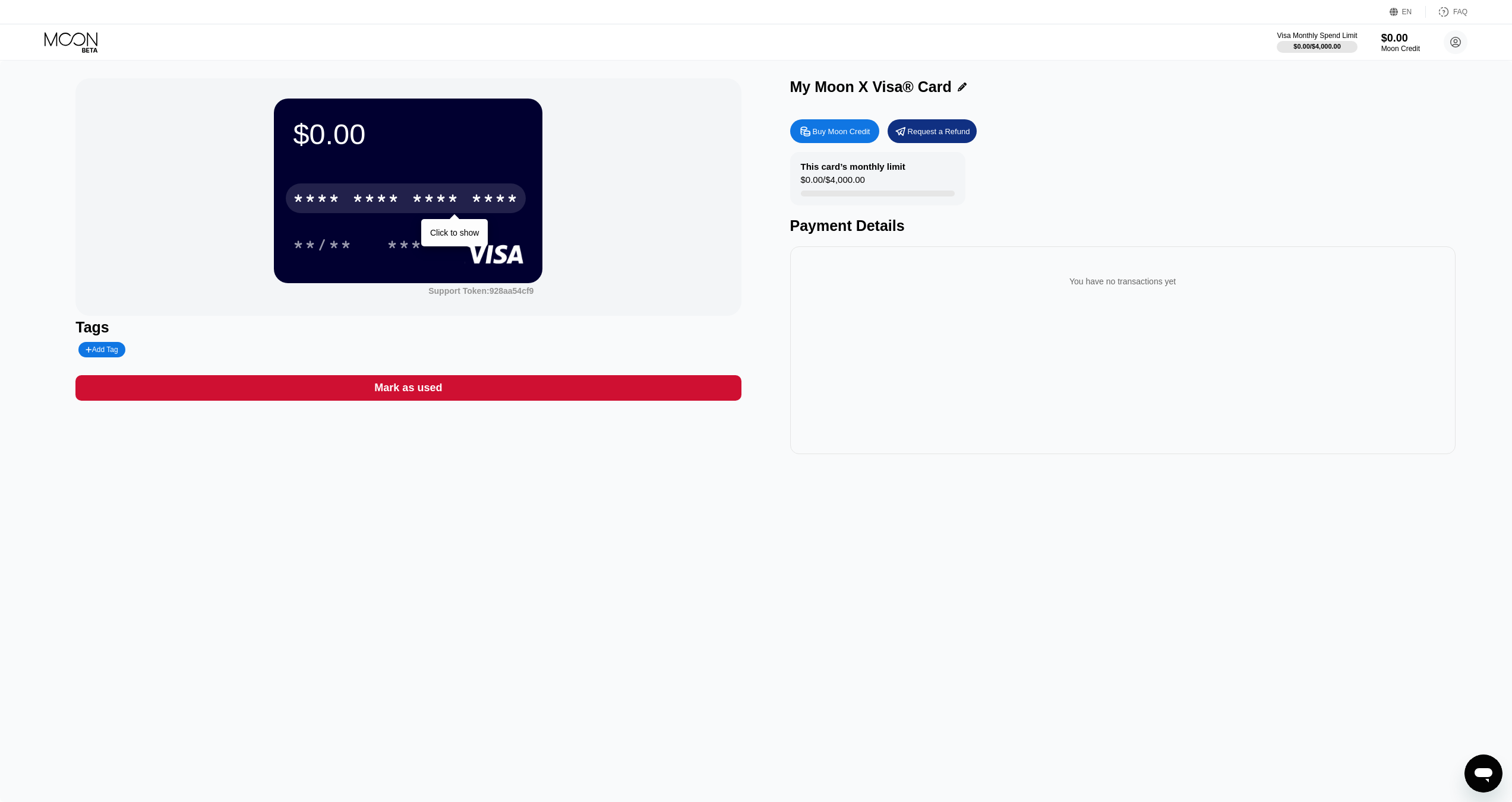
click at [458, 208] on div "* * * *" at bounding box center [435, 200] width 47 height 19
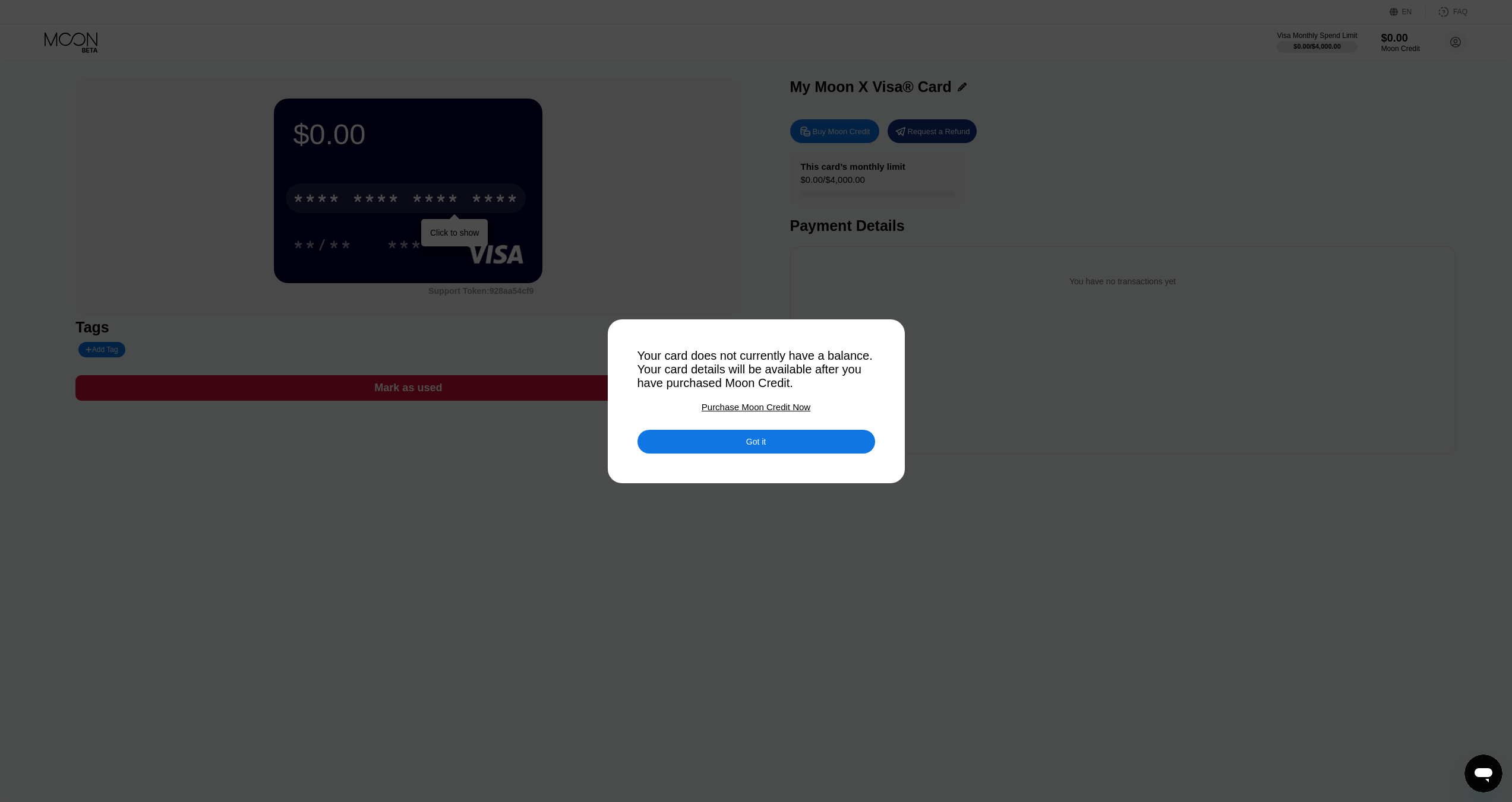
click at [772, 445] on div "Got it" at bounding box center [756, 441] width 237 height 24
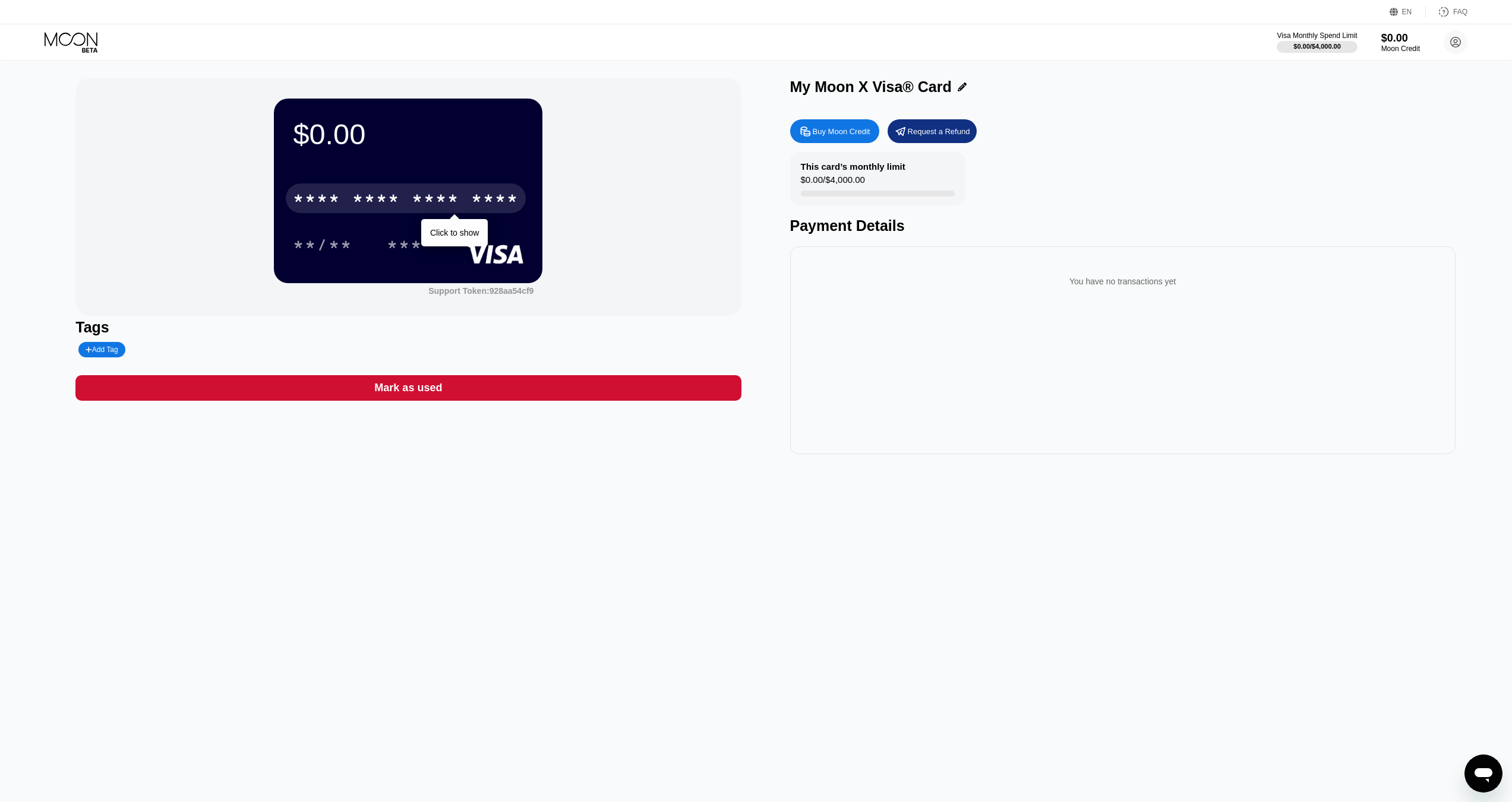
click at [452, 328] on div "Tags" at bounding box center [408, 327] width 665 height 17
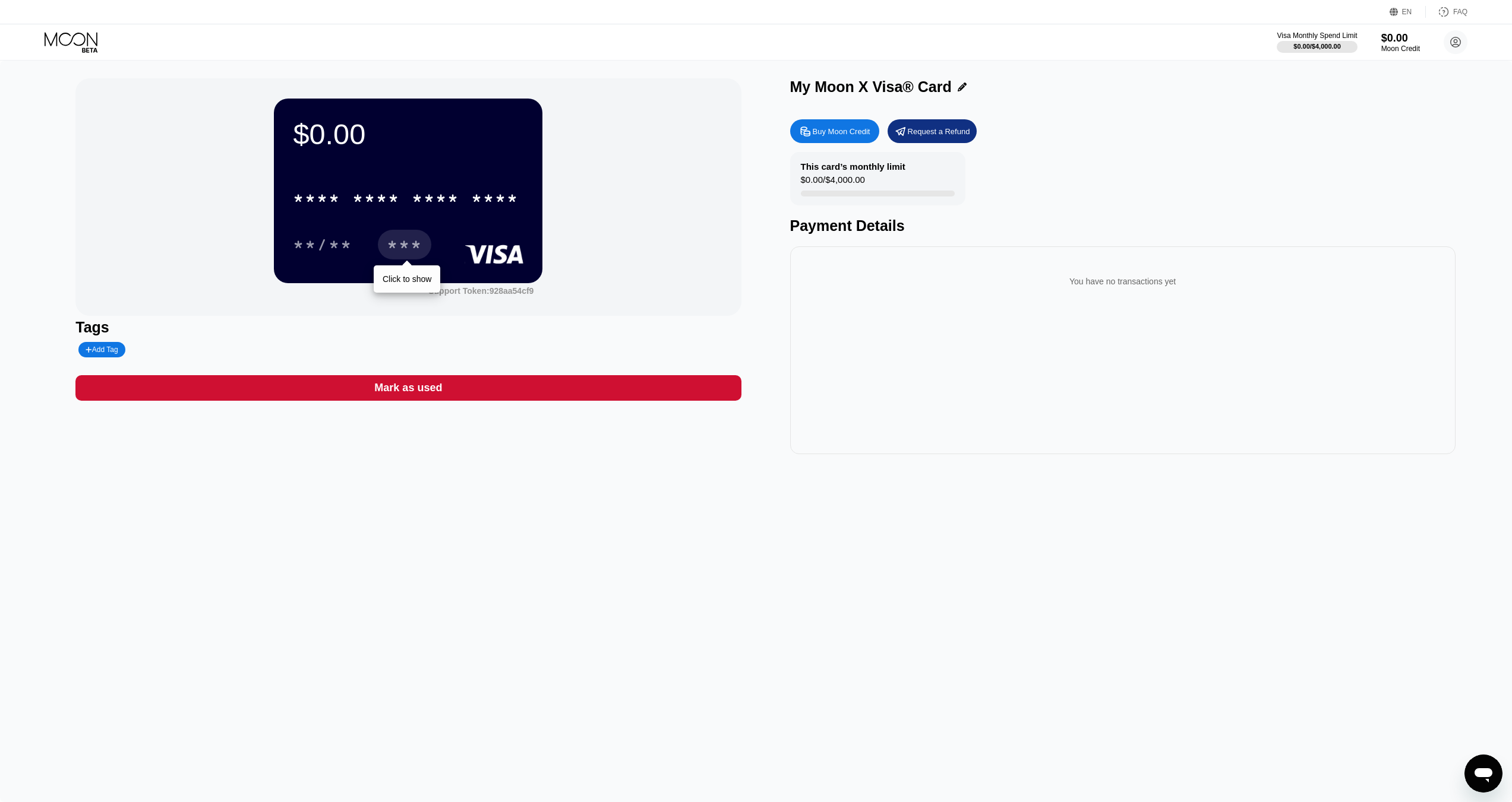
click at [407, 241] on div "***" at bounding box center [404, 246] width 36 height 19
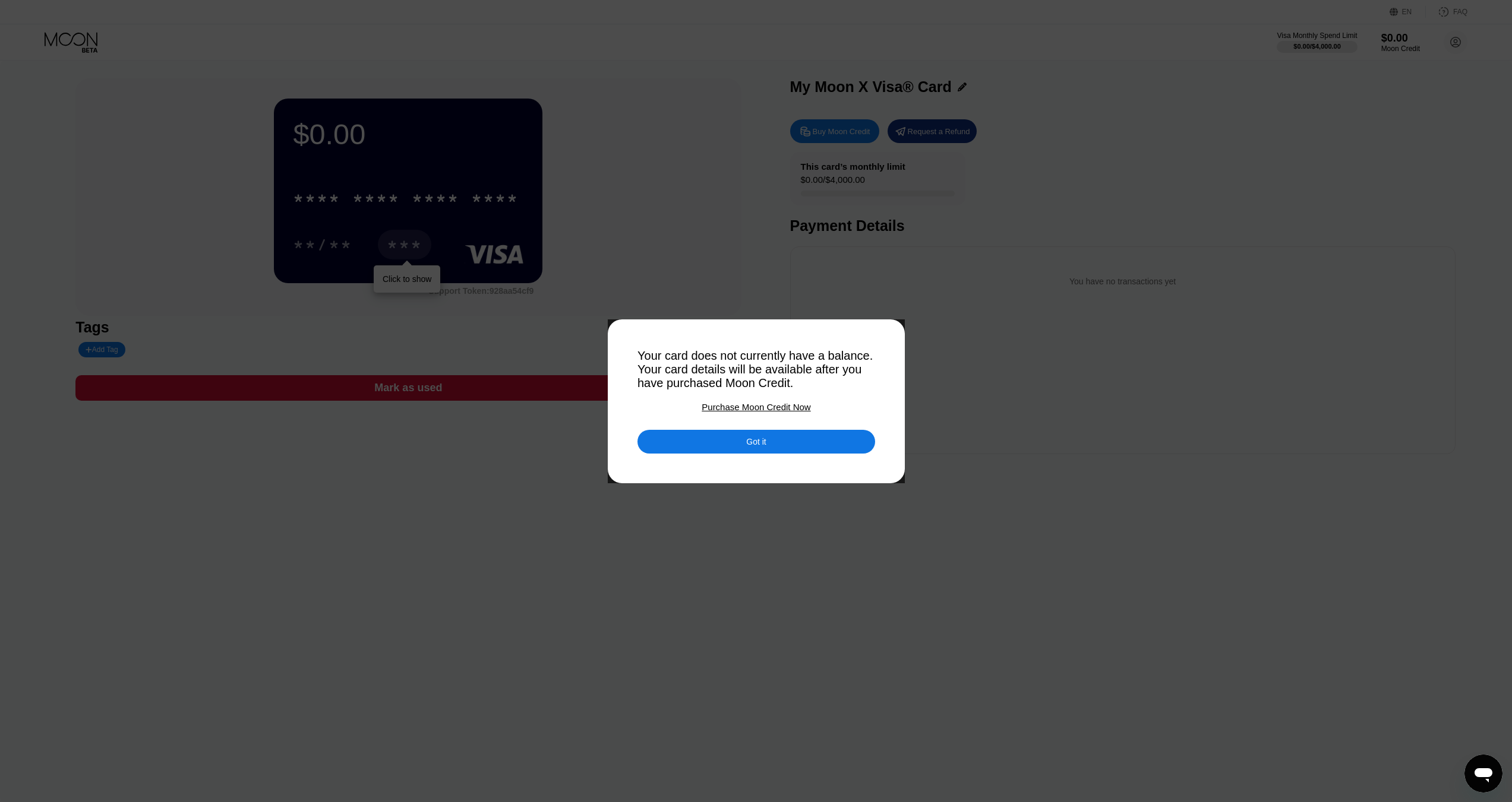
click at [779, 459] on div at bounding box center [760, 401] width 1521 height 802
click at [768, 444] on div "Got it" at bounding box center [756, 441] width 237 height 24
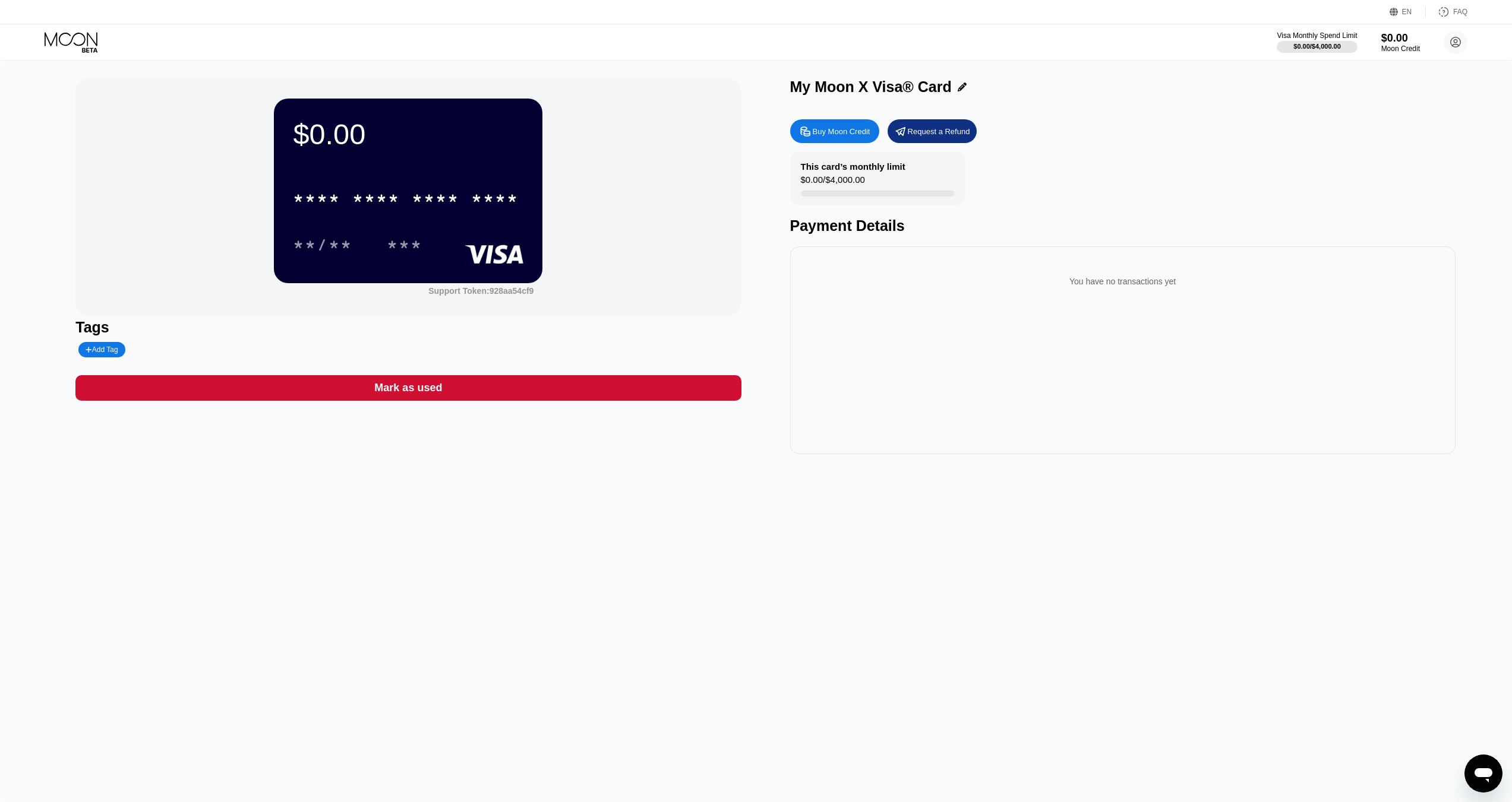
drag, startPoint x: 922, startPoint y: 295, endPoint x: 964, endPoint y: 288, distance: 42.6
click at [922, 295] on div "You have no transactions yet" at bounding box center [1123, 282] width 646 height 33
